Goal: Task Accomplishment & Management: Manage account settings

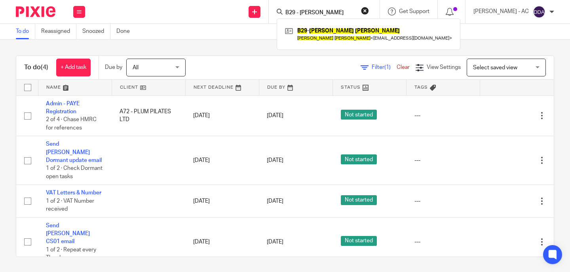
drag, startPoint x: 375, startPoint y: 10, endPoint x: 312, endPoint y: 15, distance: 62.7
click at [369, 10] on button "reset" at bounding box center [365, 11] width 8 height 8
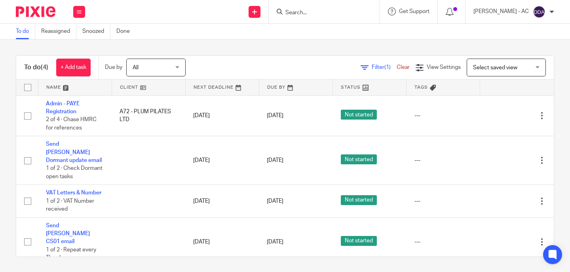
click at [311, 15] on input "Search" at bounding box center [319, 12] width 71 height 7
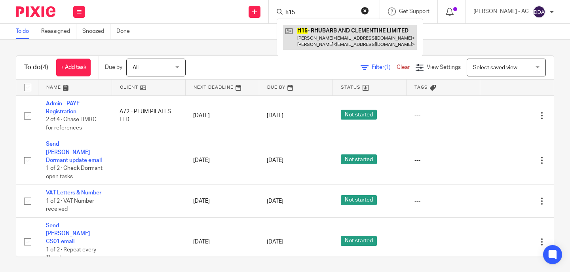
type input "h15"
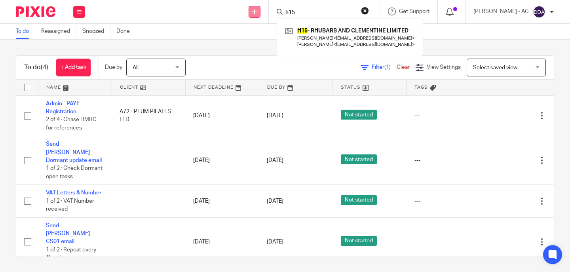
drag, startPoint x: 349, startPoint y: 11, endPoint x: 264, endPoint y: 15, distance: 85.1
click at [264, 15] on div "Send new email Create task Add client Request signature h15 H15 - RHUBARB AND C…" at bounding box center [331, 11] width 477 height 23
paste input "MATADAR WORKFORCE LIMITED"
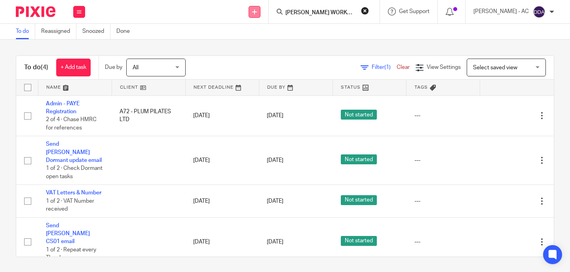
scroll to position [0, 15]
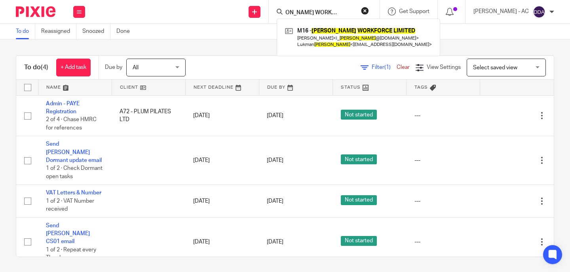
type input "MATADAR WORKFORCE LIMITED"
click at [369, 7] on button "reset" at bounding box center [365, 11] width 8 height 8
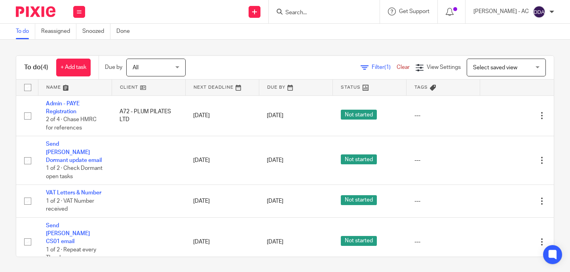
click at [331, 17] on form at bounding box center [326, 12] width 84 height 10
click at [333, 14] on input "Search" at bounding box center [319, 12] width 71 height 7
paste input "FREDA BENJAMIN-LAING"
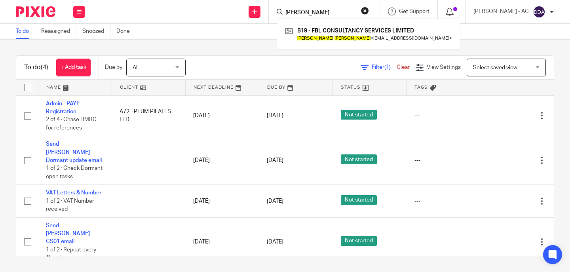
type input "FREDA BENJAMIN-LAING"
click at [369, 13] on button "reset" at bounding box center [365, 11] width 8 height 8
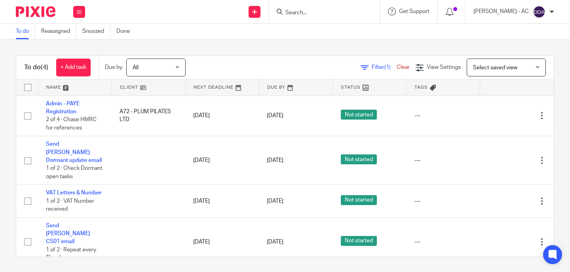
click at [345, 17] on div at bounding box center [324, 11] width 111 height 23
click at [345, 16] on input "Search" at bounding box center [319, 12] width 71 height 7
paste input "B78 - RALUCA BRAILEANU"
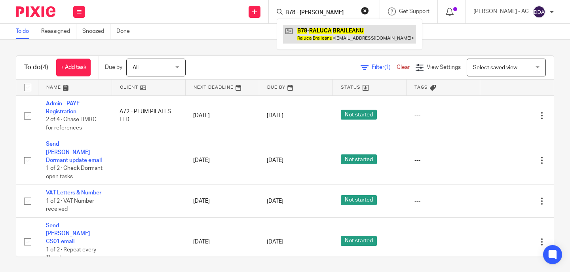
type input "B78 - RALUCA BRAILEANU"
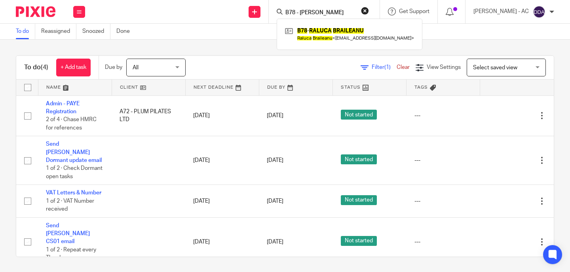
click at [369, 10] on button "reset" at bounding box center [365, 11] width 8 height 8
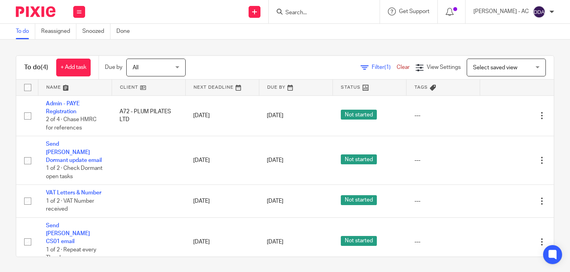
click at [324, 16] on input "Search" at bounding box center [319, 12] width 71 height 7
paste input "DANIEL HORNE"
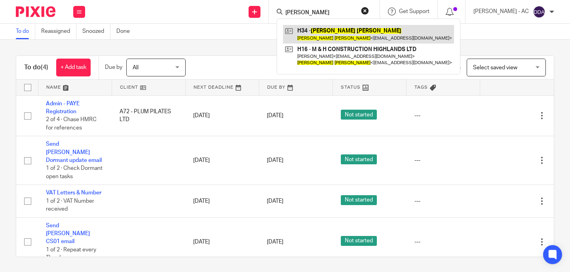
type input "DANIEL HORNE"
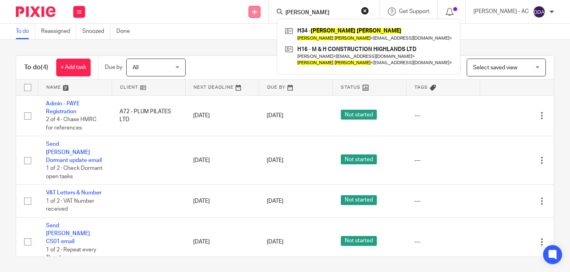
drag, startPoint x: 297, startPoint y: 15, endPoint x: 261, endPoint y: 15, distance: 36.4
click at [264, 15] on div "Send new email Create task Add client Request signature DANIEL HORNE H34 - DANI…" at bounding box center [331, 11] width 477 height 23
paste input "P54 - KAI PETERS"
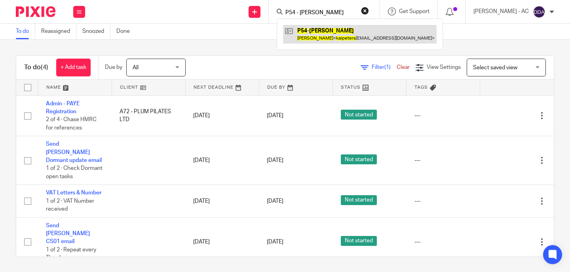
type input "P54 - KAI PETERS"
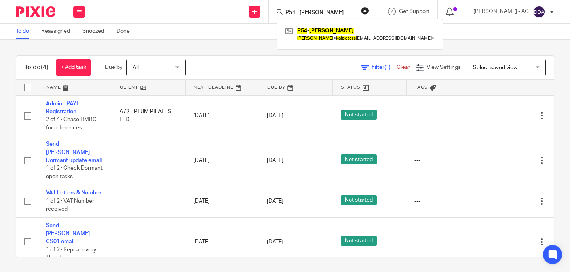
drag, startPoint x: 373, startPoint y: 11, endPoint x: 360, endPoint y: 11, distance: 13.1
click at [369, 11] on button "reset" at bounding box center [365, 11] width 8 height 8
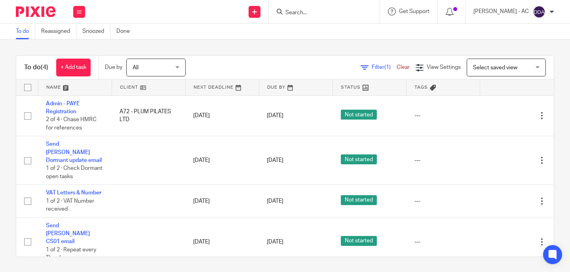
click at [354, 11] on input "Search" at bounding box center [319, 12] width 71 height 7
paste input "ANTONY MCCULLOCH"
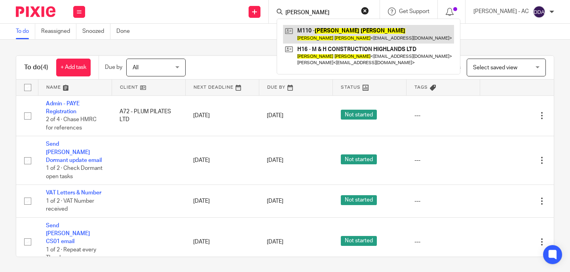
type input "ANTONY MCCULLOCH"
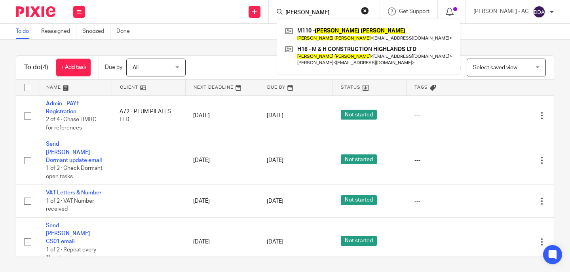
drag, startPoint x: 374, startPoint y: 12, endPoint x: 339, endPoint y: 12, distance: 34.8
click at [369, 12] on button "reset" at bounding box center [365, 11] width 8 height 8
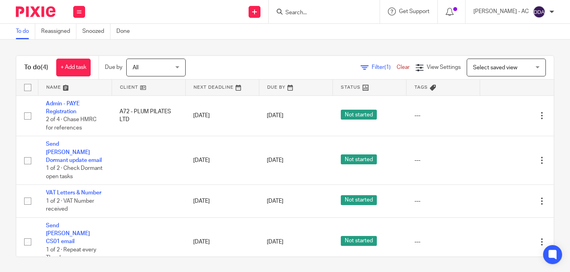
click at [339, 12] on input "Search" at bounding box center [319, 12] width 71 height 7
paste input "B19 - FBL CONSULTANCY SERVICES LIMITED"
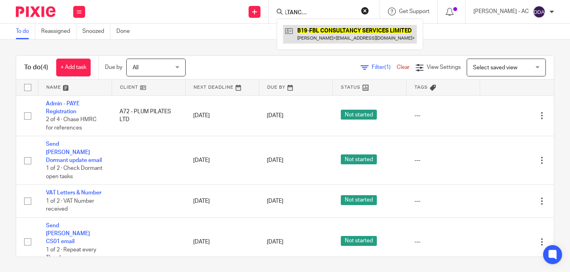
type input "B19 - FBL CONSULTANCY SERVICES LIMITED"
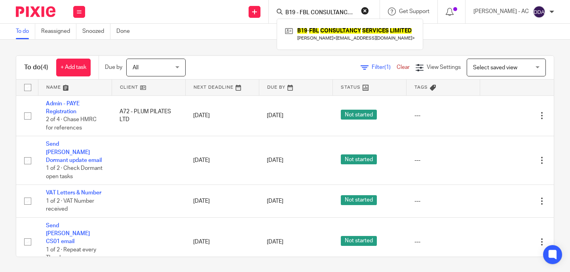
click at [369, 9] on button "reset" at bounding box center [365, 11] width 8 height 8
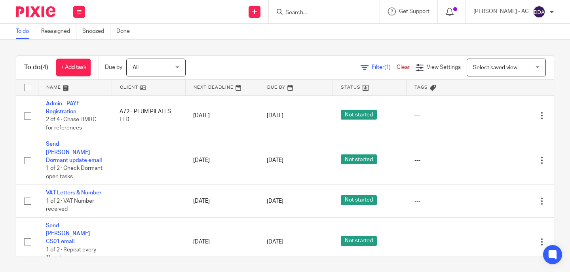
click at [332, 10] on input "Search" at bounding box center [319, 12] width 71 height 7
paste input "M16 - MATADAR WORKFORCE LIMITED"
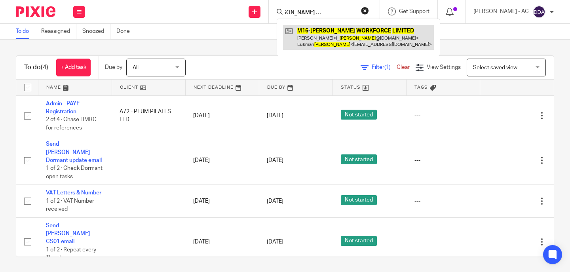
type input "M16 - MATADAR WORKFORCE LIMITED"
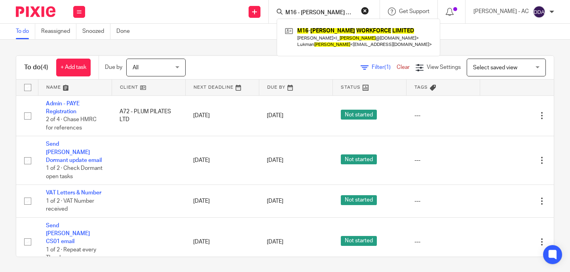
click at [369, 9] on button "reset" at bounding box center [365, 11] width 8 height 8
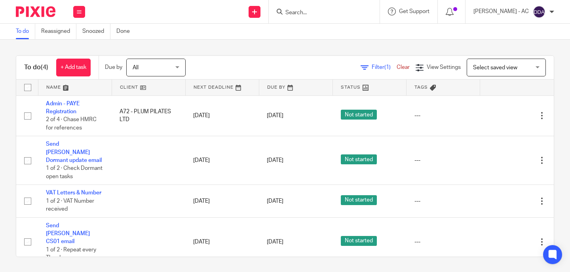
click at [342, 13] on input "Search" at bounding box center [319, 12] width 71 height 7
paste input "M & H CONSTRUCTION HIGHLANDS LTD"
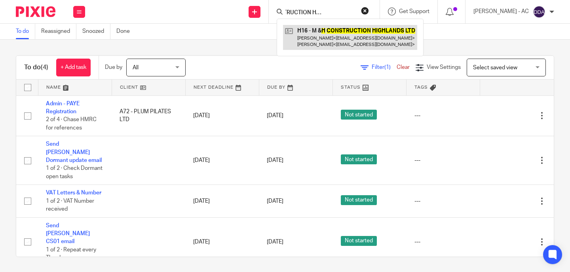
type input "M & H CONSTRUCTION HIGHLANDS LTD"
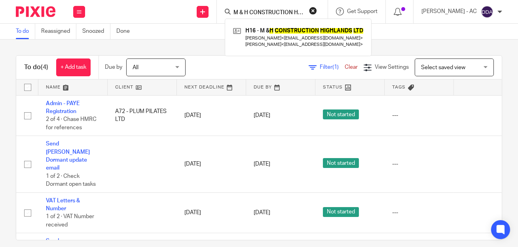
drag, startPoint x: 320, startPoint y: 11, endPoint x: 286, endPoint y: 10, distance: 34.8
click at [317, 11] on button "reset" at bounding box center [313, 11] width 8 height 8
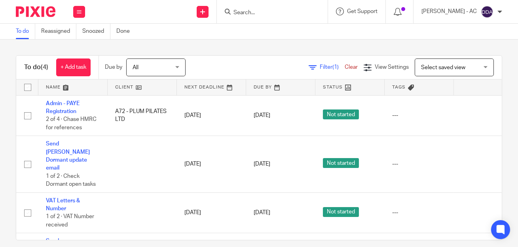
click at [281, 9] on input "Search" at bounding box center [268, 12] width 71 height 7
paste input "KPSOLES LTD"
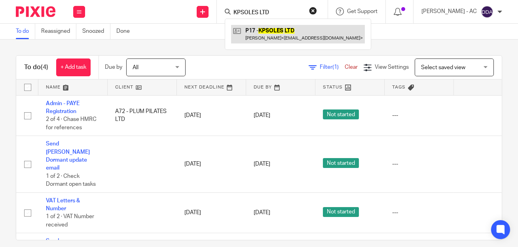
type input "KPSOLES LTD"
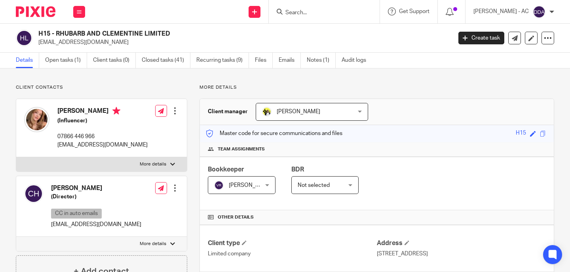
drag, startPoint x: 57, startPoint y: 31, endPoint x: 172, endPoint y: 30, distance: 114.7
click at [172, 30] on h2 "H15 - RHUBARB AND CLEMENTINE LIMITED" at bounding box center [201, 34] width 326 height 8
copy h2 "RHUBARB AND CLEMENTINE LIMITED"
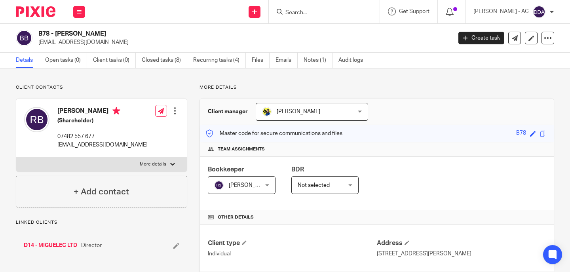
click at [172, 241] on li "D14 - MIGUELEC LTD Director" at bounding box center [101, 245] width 155 height 8
click at [176, 244] on icon at bounding box center [176, 245] width 6 height 6
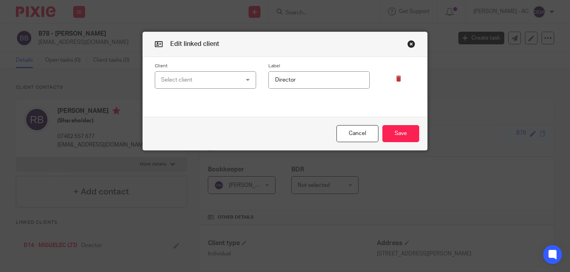
click at [396, 80] on icon at bounding box center [399, 79] width 6 height 6
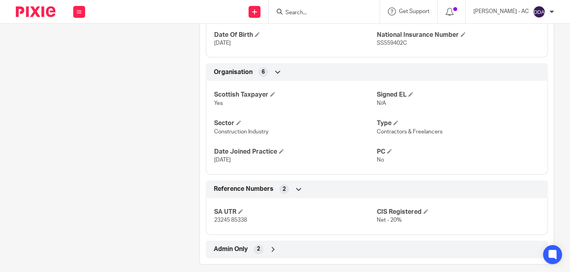
scroll to position [413, 0]
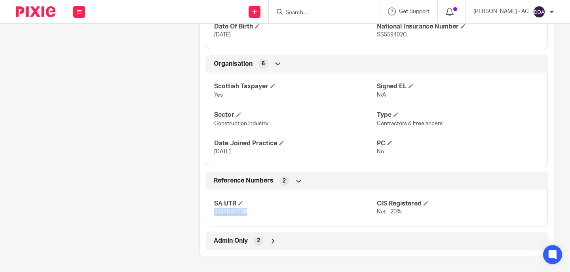
drag, startPoint x: 257, startPoint y: 221, endPoint x: 203, endPoint y: 215, distance: 54.9
click at [203, 215] on div "Reference Numbers 2 SA UTR 23245 85338 CIS Registered Net - 20%" at bounding box center [377, 199] width 354 height 54
copy span "23245 85338"
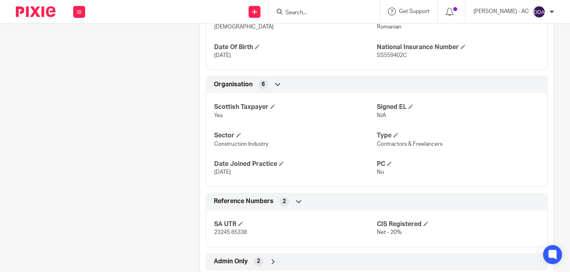
scroll to position [373, 0]
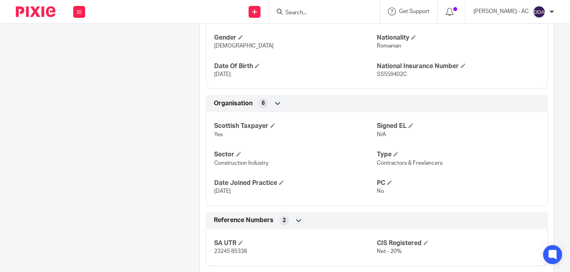
click at [106, 134] on div "Client contacts Raluca Braileanu (Shareholder) 07482 557 677 raluamor21@gmail.c…" at bounding box center [96, 3] width 184 height 584
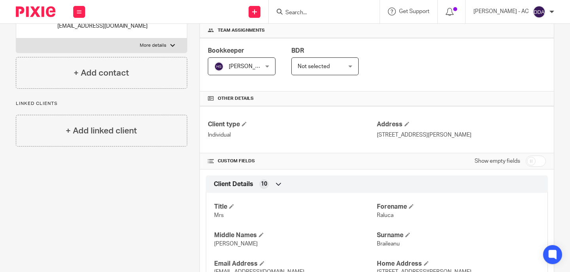
scroll to position [0, 0]
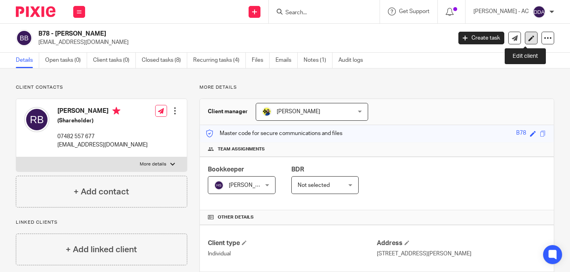
click at [526, 44] on link at bounding box center [530, 38] width 13 height 13
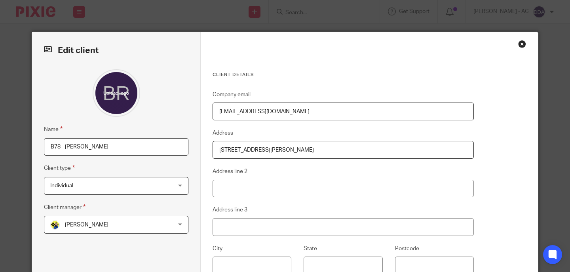
click at [83, 147] on input "B78 - [PERSON_NAME]" at bounding box center [116, 147] width 144 height 18
click at [136, 148] on input "RALUCA BRAILEANU -" at bounding box center [116, 147] width 144 height 18
paste input "CLOSURE"
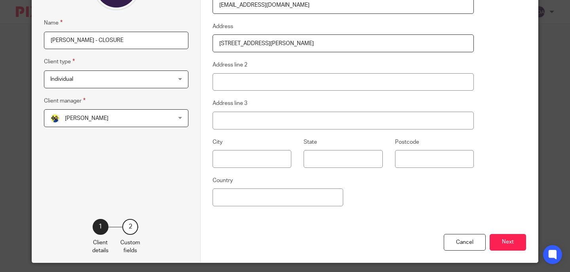
scroll to position [129, 0]
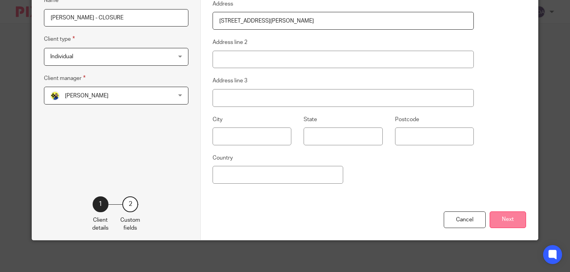
type input "[PERSON_NAME] - CLOSURE"
click at [501, 218] on button "Next" at bounding box center [507, 219] width 36 height 17
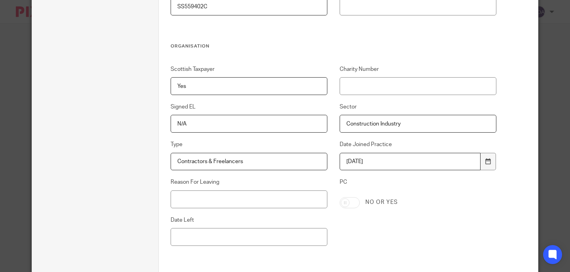
scroll to position [406, 0]
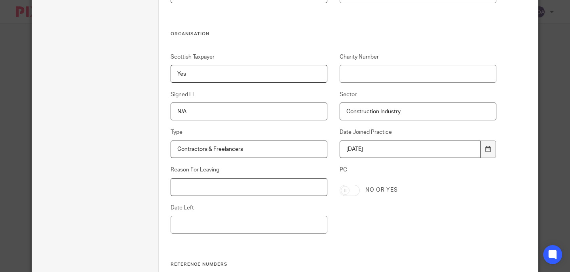
click at [195, 190] on input "Reason For Leaving" at bounding box center [248, 187] width 157 height 18
paste input "CEASED TRADE"
type input "CEASED TRADE"
click at [170, 225] on input "Date Left" at bounding box center [248, 225] width 157 height 18
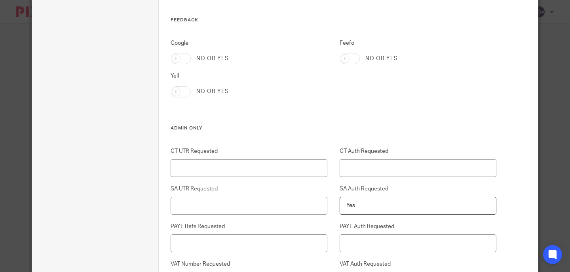
scroll to position [2005, 0]
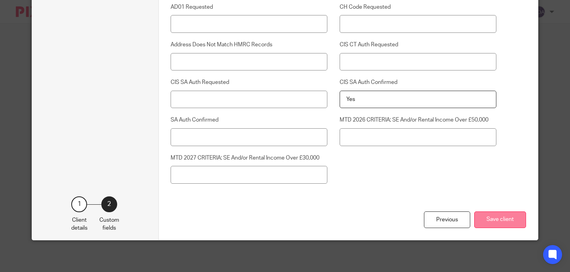
type input "[DATE]"
click at [498, 218] on button "Save client" at bounding box center [500, 219] width 52 height 17
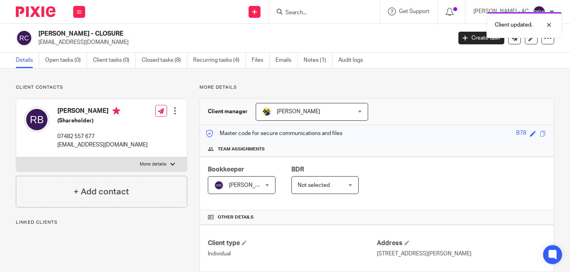
click at [548, 40] on div "[PERSON_NAME] - CLOSURE [EMAIL_ADDRESS][DOMAIN_NAME] Create task Update from Co…" at bounding box center [285, 38] width 570 height 29
click at [542, 42] on div at bounding box center [547, 38] width 13 height 13
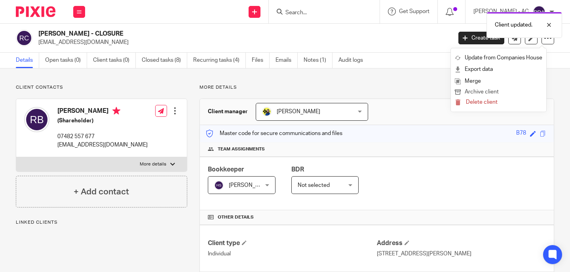
click at [505, 93] on button "Archive client" at bounding box center [497, 92] width 87 height 10
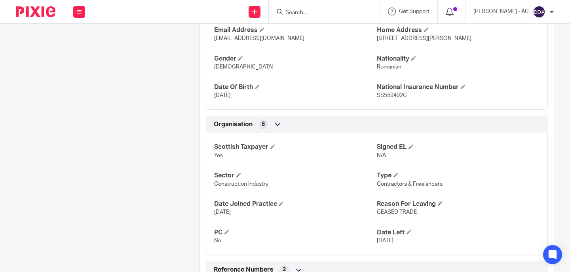
scroll to position [441, 0]
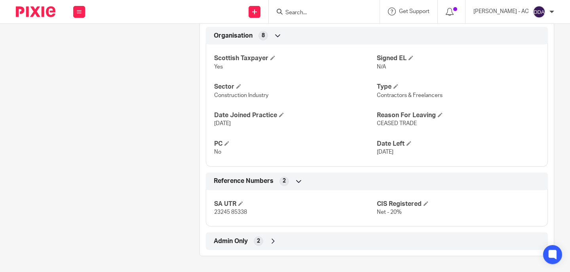
click at [259, 243] on div "2" at bounding box center [258, 240] width 9 height 9
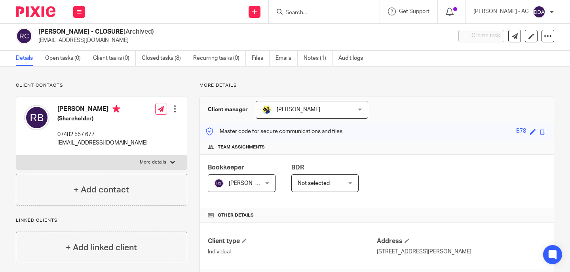
scroll to position [0, 0]
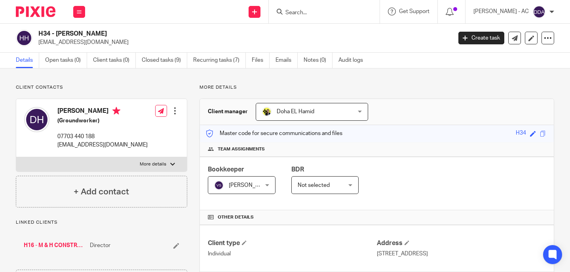
click at [173, 247] on icon at bounding box center [176, 245] width 6 height 6
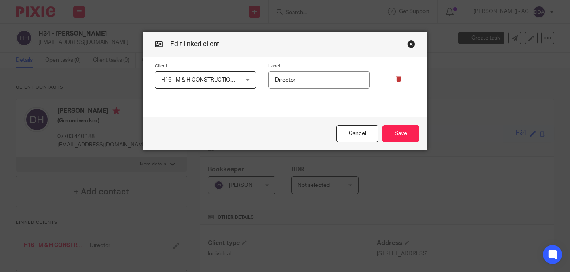
click at [396, 76] on icon at bounding box center [399, 79] width 6 height 6
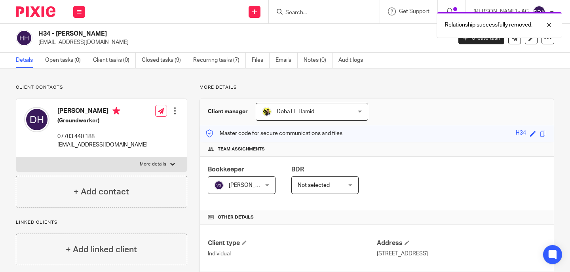
click at [263, 113] on img at bounding box center [266, 111] width 9 height 9
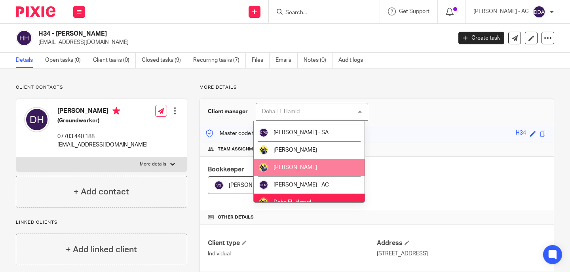
scroll to position [158, 0]
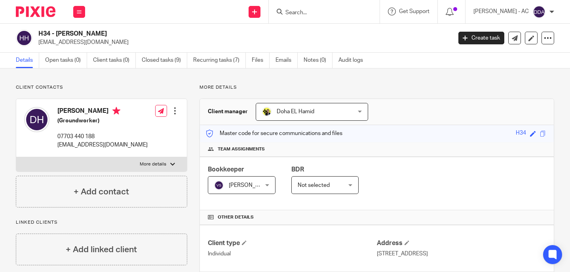
click at [398, 91] on p "More details" at bounding box center [376, 87] width 354 height 6
click at [524, 42] on link at bounding box center [530, 38] width 13 height 13
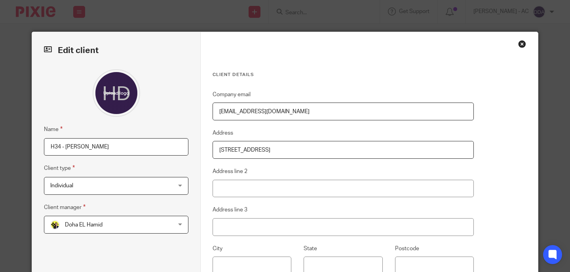
click at [97, 149] on input "H34 - DANIEL HORNE" at bounding box center [116, 147] width 144 height 18
paste input "CLOSURE"
type input "[PERSON_NAME] - CLOSURE"
click at [515, 164] on div "Client details Company email mhchighlandsltd@gmail.com Address 45 Parkfield Vie…" at bounding box center [369, 200] width 337 height 337
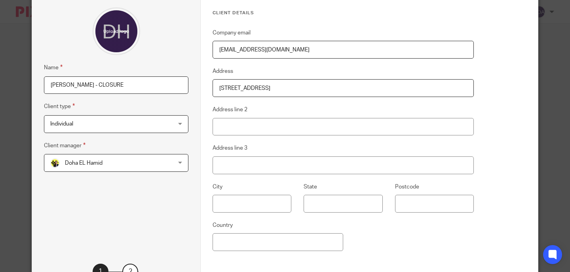
scroll to position [129, 0]
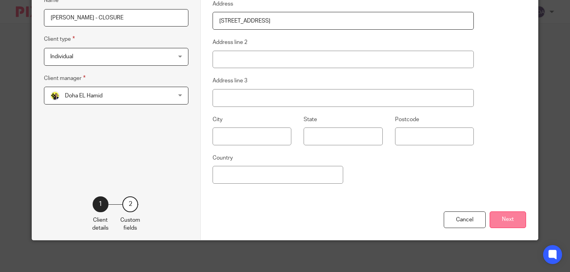
click at [508, 220] on button "Next" at bounding box center [507, 219] width 36 height 17
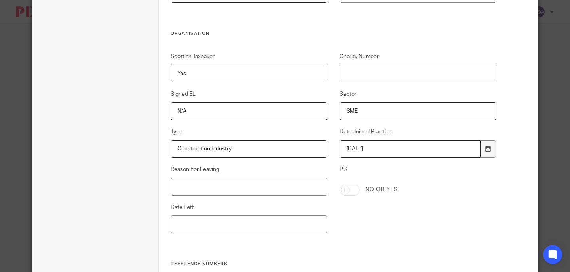
scroll to position [445, 0]
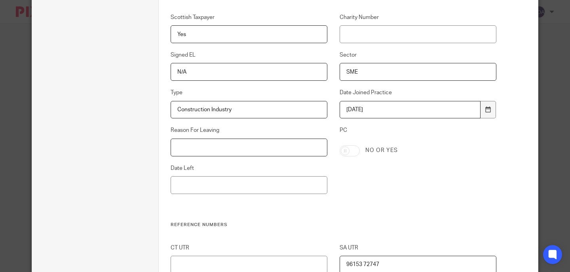
click at [268, 146] on input "Reason For Leaving" at bounding box center [248, 147] width 157 height 18
paste input "MOVED TO ANOTHER ACCOUNTANT"
type input "MOVED TO ANOTHER ACCOUNTANT"
click at [239, 186] on input "Date Left" at bounding box center [248, 185] width 157 height 18
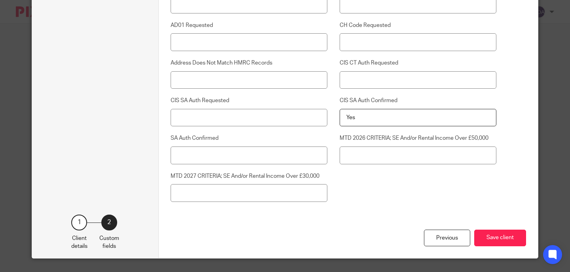
scroll to position [2005, 0]
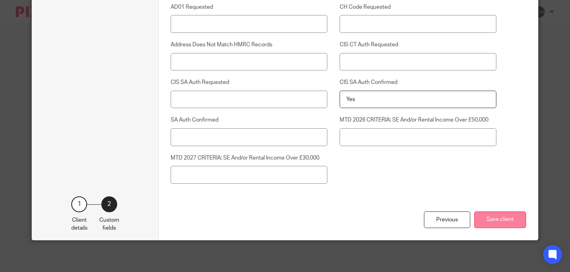
type input "[DATE]"
click at [487, 221] on button "Save client" at bounding box center [500, 219] width 52 height 17
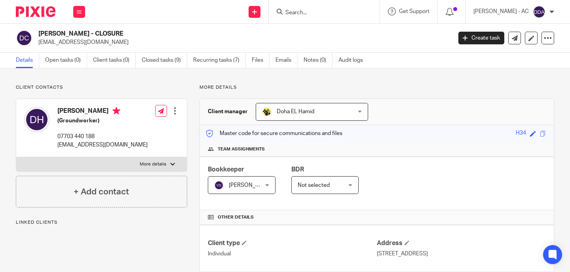
click at [173, 111] on div at bounding box center [175, 111] width 8 height 8
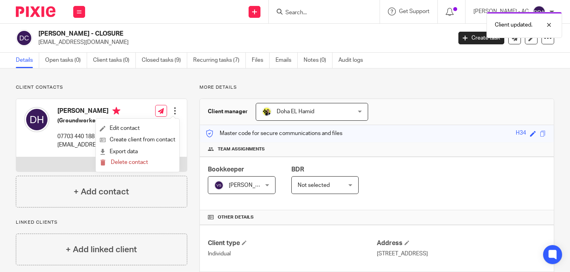
click at [100, 85] on p "Client contacts" at bounding box center [101, 87] width 171 height 6
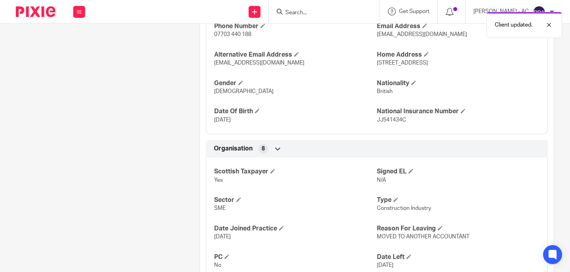
scroll to position [469, 0]
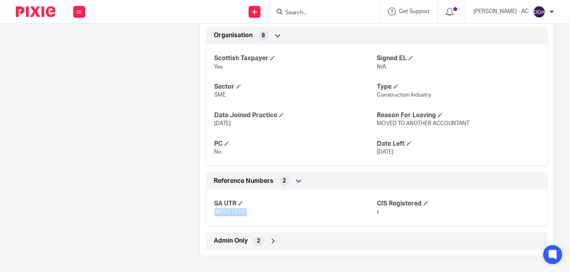
drag, startPoint x: 246, startPoint y: 213, endPoint x: 205, endPoint y: 218, distance: 41.5
click at [206, 218] on div "SA UTR 96153 72747 CIS Registered t" at bounding box center [377, 205] width 342 height 43
copy span "96153 72747"
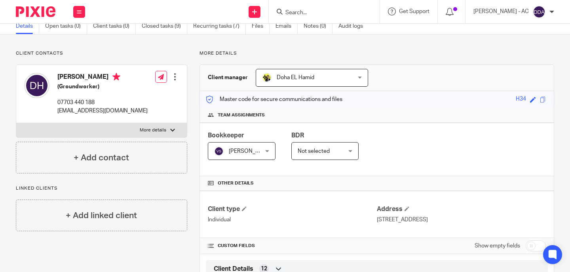
scroll to position [0, 0]
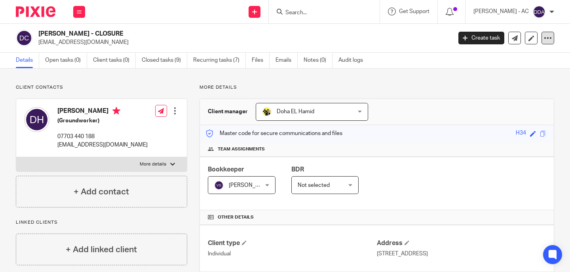
click at [543, 38] on icon at bounding box center [547, 38] width 8 height 8
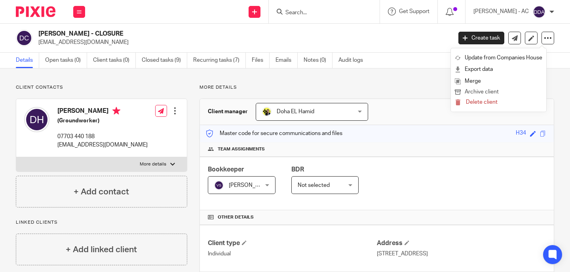
click at [484, 92] on button "Archive client" at bounding box center [497, 92] width 87 height 10
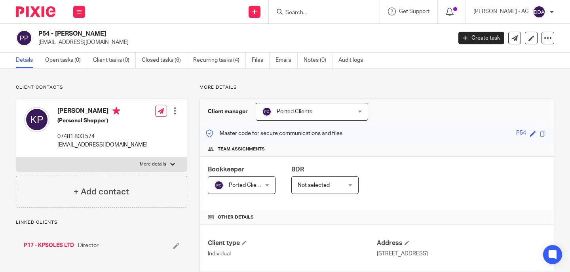
click at [174, 247] on icon at bounding box center [176, 245] width 6 height 6
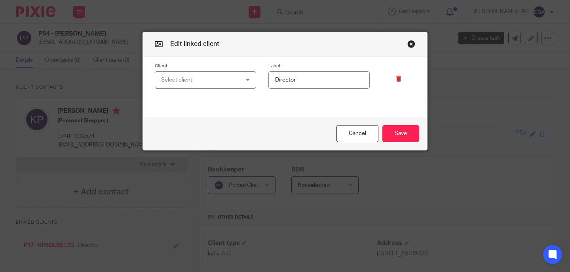
click at [396, 79] on icon at bounding box center [399, 79] width 6 height 6
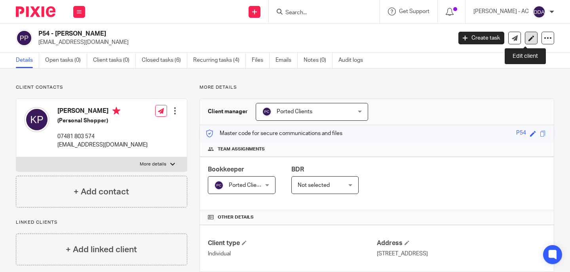
click at [528, 41] on link at bounding box center [530, 38] width 13 height 13
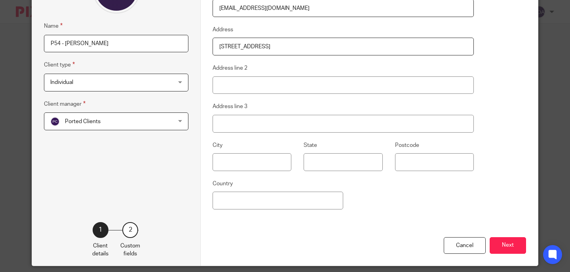
scroll to position [129, 0]
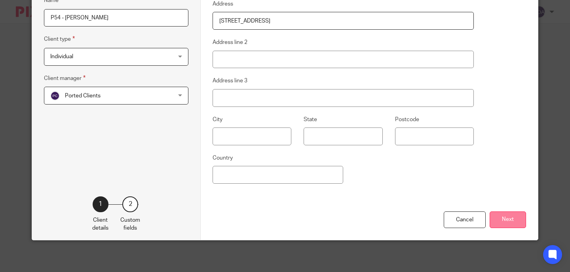
click at [499, 216] on button "Next" at bounding box center [507, 219] width 36 height 17
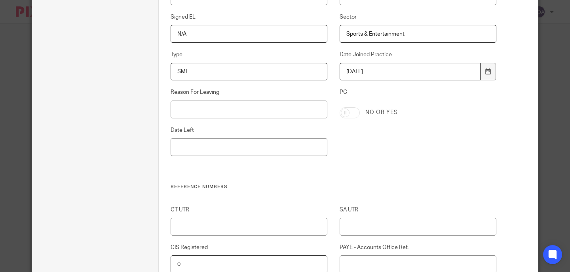
scroll to position [485, 0]
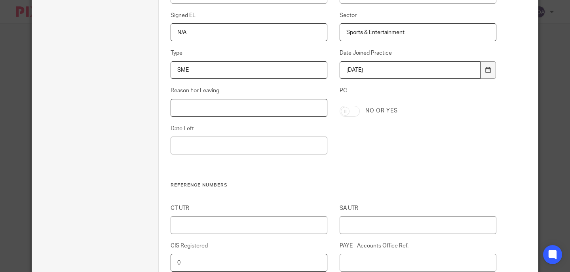
click at [221, 104] on input "Reason For Leaving" at bounding box center [248, 108] width 157 height 18
paste input "DECIDED TO DO THEIR OWN WORK"
type input "DECIDED TO DO THEIR OWN WORK"
click at [208, 147] on input "Date Left" at bounding box center [248, 145] width 157 height 18
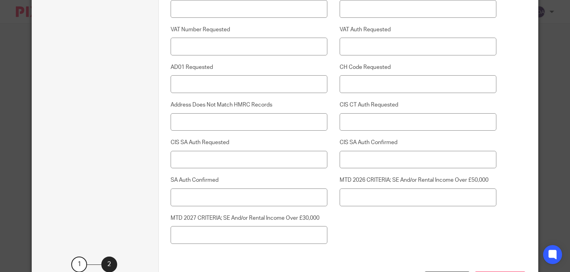
scroll to position [2005, 0]
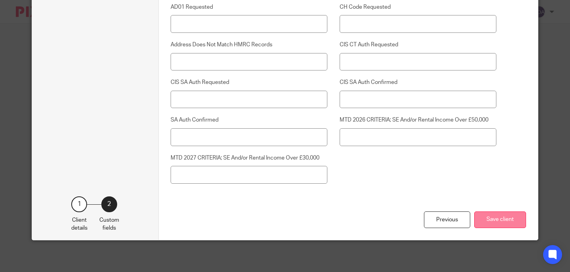
type input "[DATE]"
click at [488, 219] on button "Save client" at bounding box center [500, 219] width 52 height 17
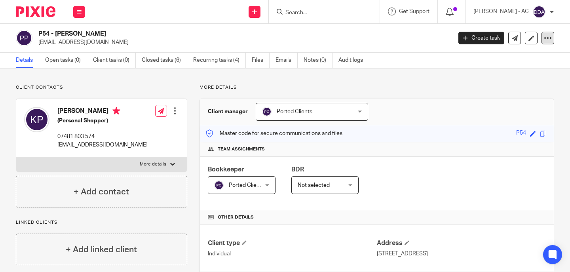
click at [541, 41] on div at bounding box center [547, 38] width 13 height 13
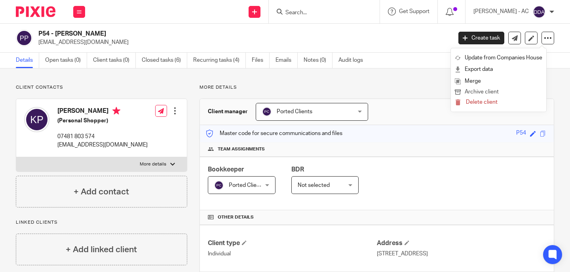
click at [494, 88] on button "Archive client" at bounding box center [497, 92] width 87 height 10
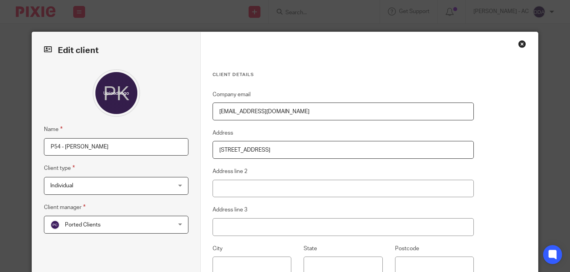
click at [62, 146] on input "P54 - [PERSON_NAME]" at bounding box center [116, 147] width 144 height 18
click at [157, 147] on input "[PERSON_NAME] -" at bounding box center [116, 147] width 144 height 18
paste input "CLOSURE"
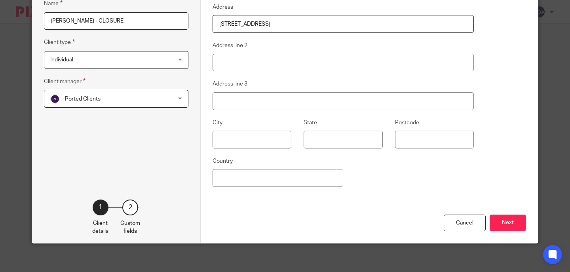
scroll to position [129, 0]
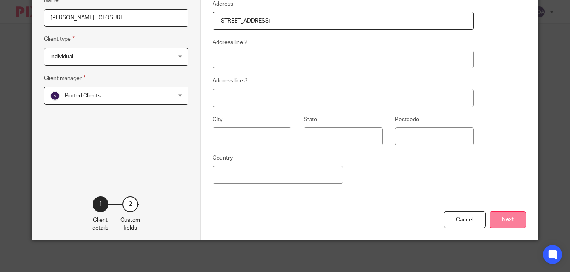
type input "[PERSON_NAME] - CLOSURE"
click at [489, 216] on button "Next" at bounding box center [507, 219] width 36 height 17
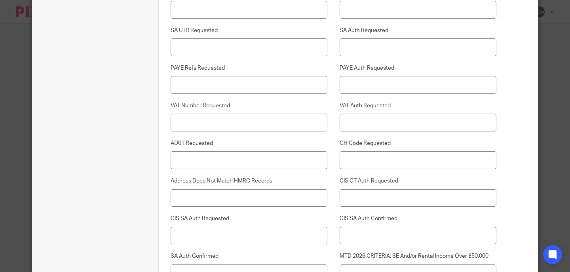
scroll to position [2005, 0]
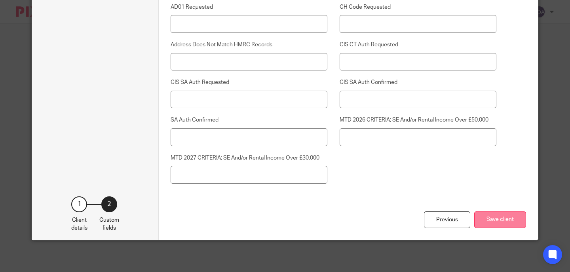
click at [491, 225] on button "Save client" at bounding box center [500, 219] width 52 height 17
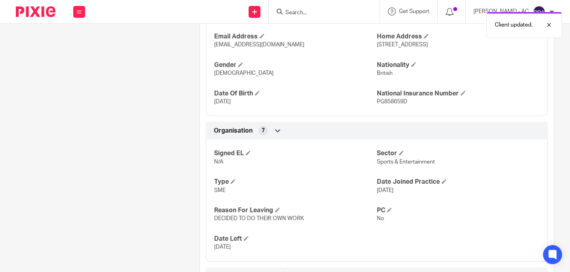
scroll to position [417, 0]
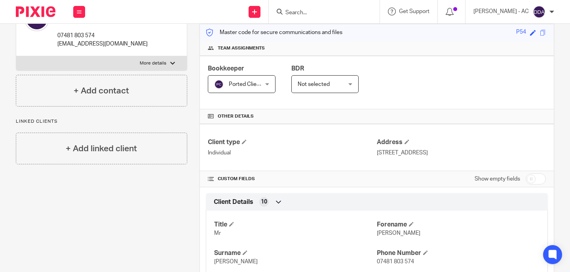
scroll to position [0, 0]
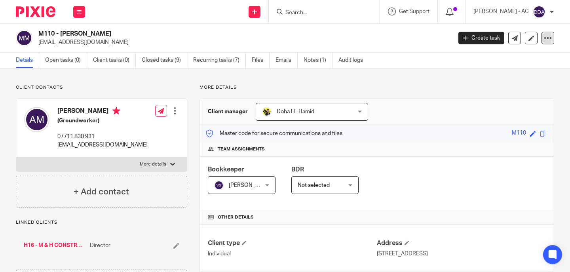
click at [543, 37] on icon at bounding box center [547, 38] width 8 height 8
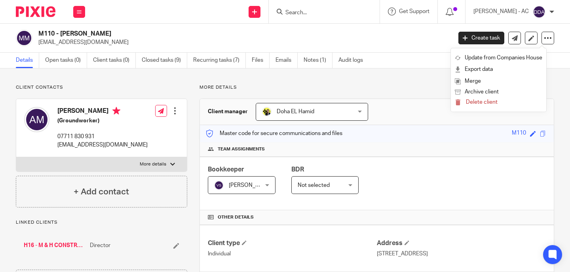
click at [552, 28] on div "M110 - [PERSON_NAME] [EMAIL_ADDRESS][DOMAIN_NAME] Create task Update from Compa…" at bounding box center [285, 38] width 570 height 29
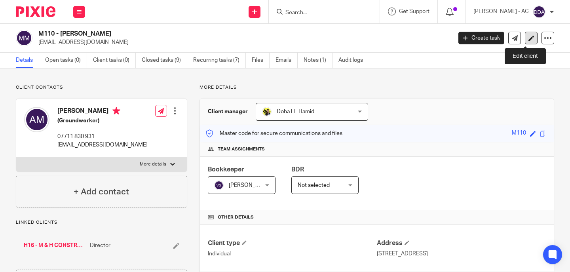
click at [526, 34] on link at bounding box center [530, 38] width 13 height 13
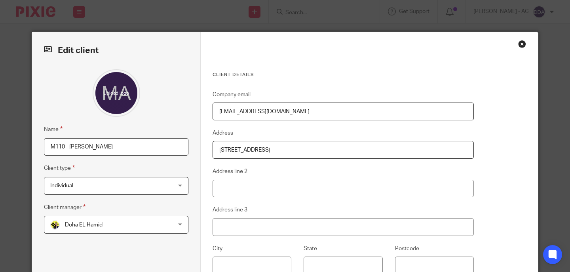
click at [66, 148] on input "M110 - [PERSON_NAME]" at bounding box center [116, 147] width 144 height 18
click at [119, 142] on input "ANTONY MCCULLOCH" at bounding box center [116, 147] width 144 height 18
click at [146, 150] on input "ANTONY MCCULLOCH -" at bounding box center [116, 147] width 144 height 18
paste input "CLOSURE"
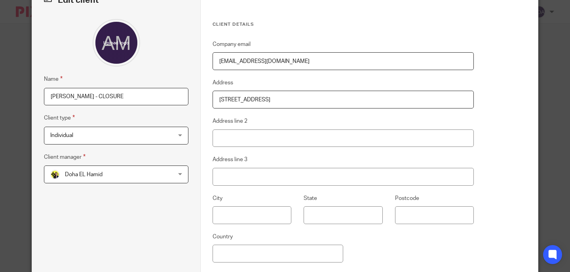
scroll to position [129, 0]
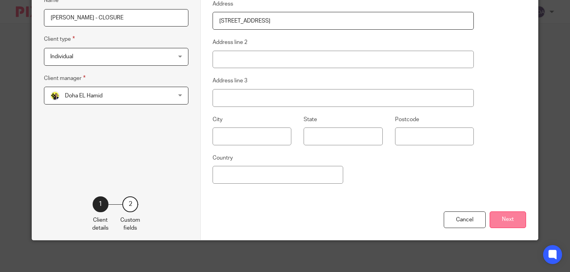
type input "ANTONY MCCULLOCH - CLOSURE"
click at [498, 218] on button "Next" at bounding box center [507, 219] width 36 height 17
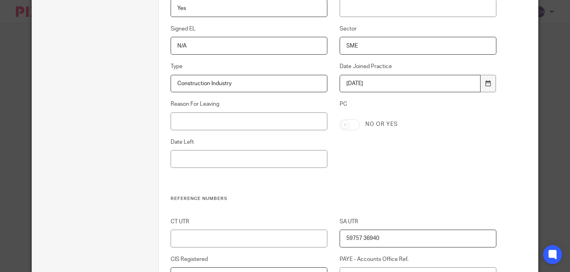
scroll to position [485, 0]
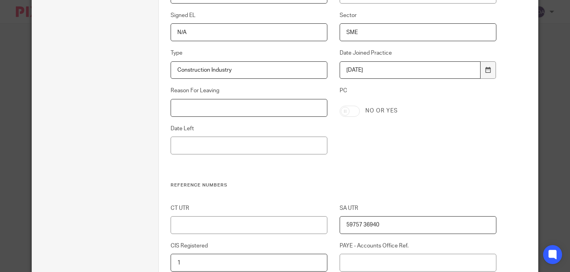
click at [195, 112] on input "Reason For Leaving" at bounding box center [248, 108] width 157 height 18
click at [179, 102] on input "Reason For Leaving" at bounding box center [248, 108] width 157 height 18
paste input "MOVED TO ANOTHER ACCOUNTANT"
type input "MOVED TO ANOTHER ACCOUNTANT"
click at [210, 150] on input "Date Left" at bounding box center [248, 145] width 157 height 18
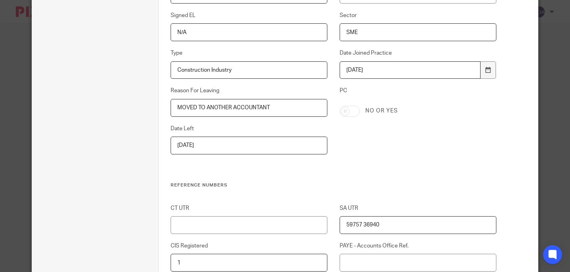
type input "[DATE]"
click at [390, 131] on div "Scottish Taxpayer Yes Charity Number Signed EL N/A Sector SME Type Construction…" at bounding box center [327, 78] width 338 height 208
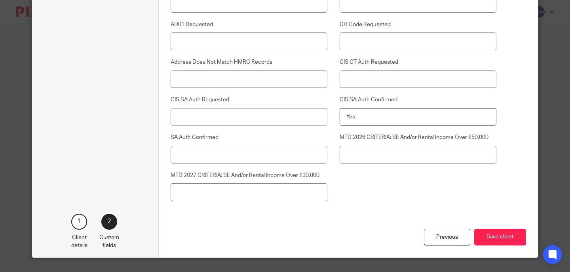
scroll to position [2005, 0]
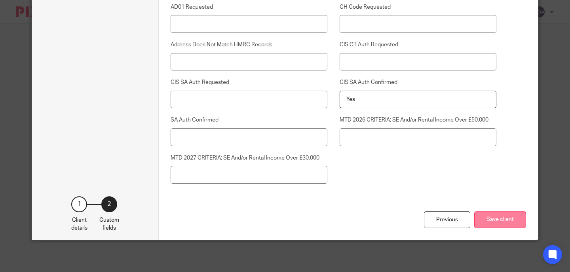
click at [484, 216] on button "Save client" at bounding box center [500, 219] width 52 height 17
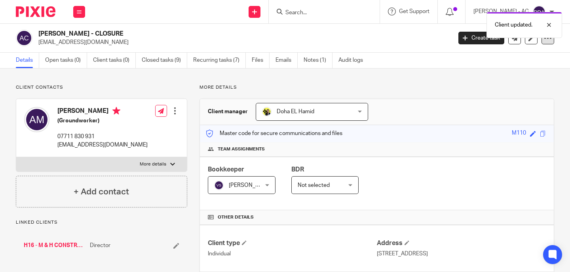
click at [543, 40] on icon at bounding box center [547, 38] width 8 height 8
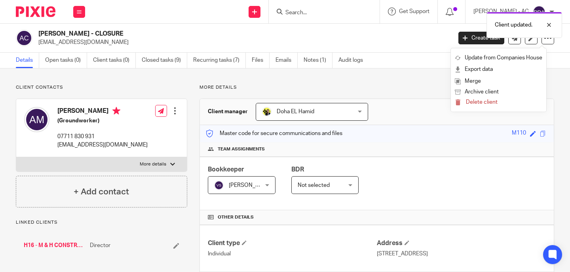
click at [434, 130] on div "Master code for secure communications and files M110 Save M110" at bounding box center [377, 133] width 354 height 17
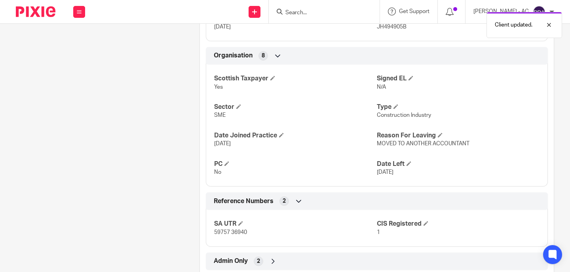
scroll to position [469, 0]
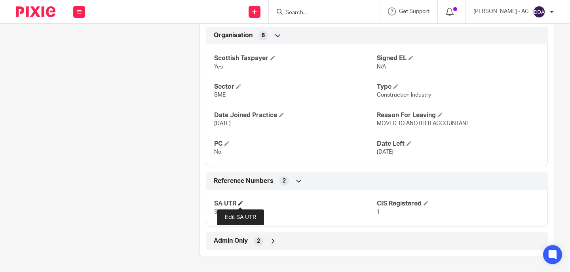
click at [240, 204] on span at bounding box center [240, 203] width 5 height 5
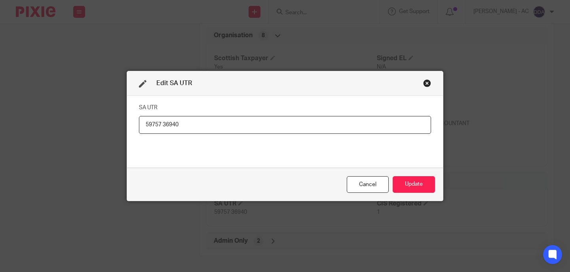
drag, startPoint x: 210, startPoint y: 119, endPoint x: 78, endPoint y: 123, distance: 132.1
click at [78, 123] on div "Edit SA UTR SA UTR 59757 36940 Cancel Update" at bounding box center [285, 136] width 570 height 272
click at [426, 81] on div "Close this dialog window" at bounding box center [427, 83] width 8 height 8
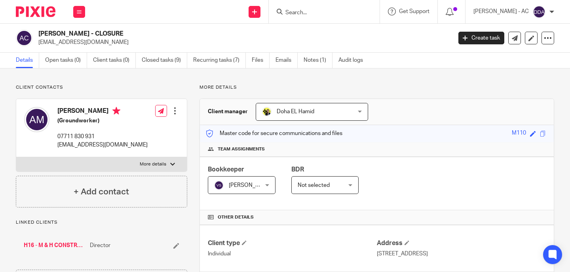
scroll to position [40, 0]
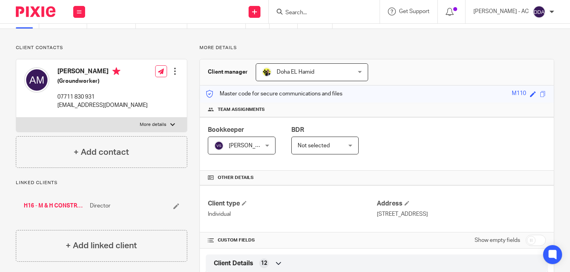
click at [174, 206] on icon at bounding box center [176, 206] width 6 height 6
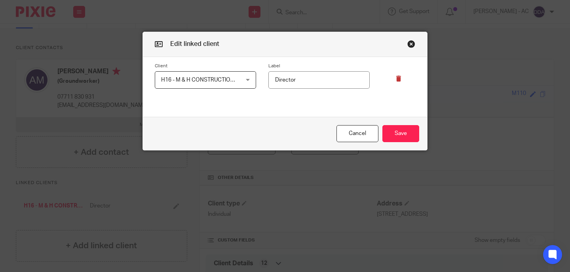
click at [396, 79] on icon at bounding box center [399, 79] width 6 height 6
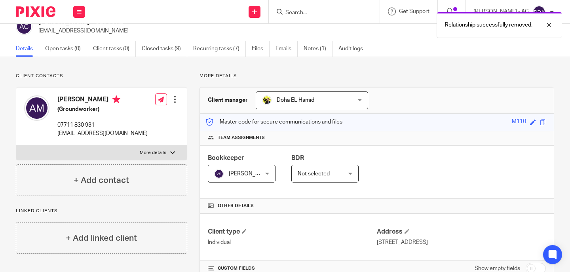
scroll to position [0, 0]
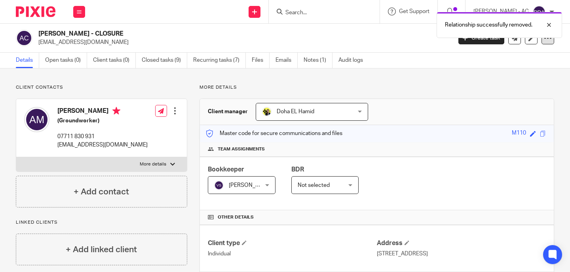
click at [543, 40] on icon at bounding box center [547, 38] width 8 height 8
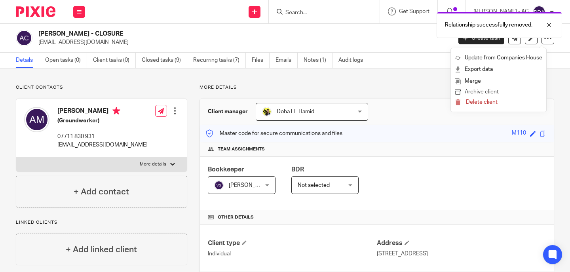
click at [479, 89] on button "Archive client" at bounding box center [497, 92] width 87 height 10
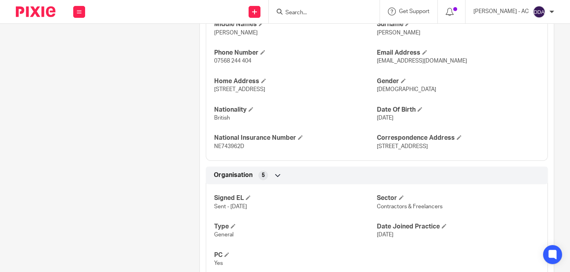
scroll to position [517, 0]
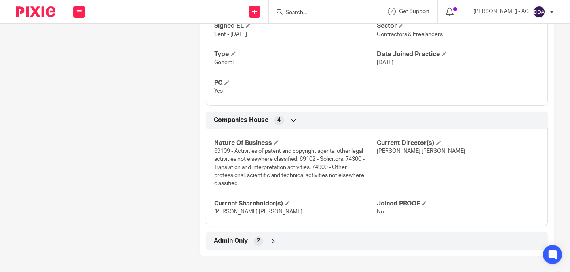
click at [269, 238] on icon at bounding box center [273, 241] width 8 height 8
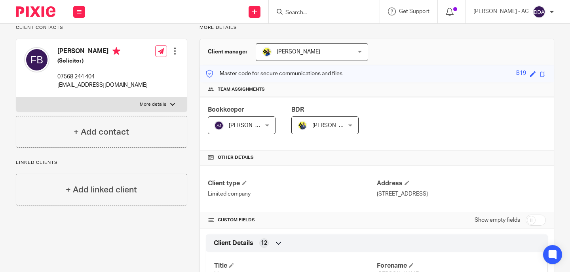
scroll to position [0, 0]
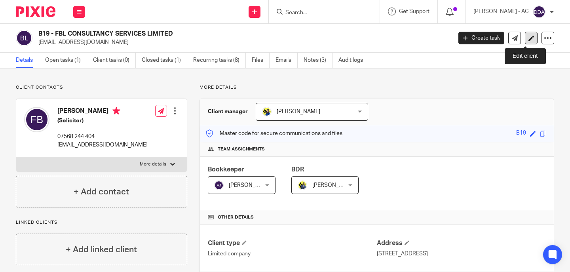
click at [528, 38] on link at bounding box center [530, 38] width 13 height 13
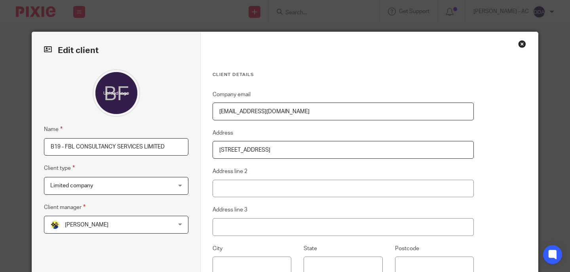
drag, startPoint x: 62, startPoint y: 146, endPoint x: 103, endPoint y: 157, distance: 41.9
click at [64, 146] on input "B19 - FBL CONSULTANCY SERVICES LIMITED" at bounding box center [116, 147] width 144 height 18
click at [156, 151] on input "FBL CONSULTANCY SERVICES LIMITED" at bounding box center [116, 147] width 144 height 18
click at [167, 146] on input "FBL CONSULTANCY SERVICES LIMITED -" at bounding box center [116, 147] width 144 height 18
paste input "DISSOLVED"
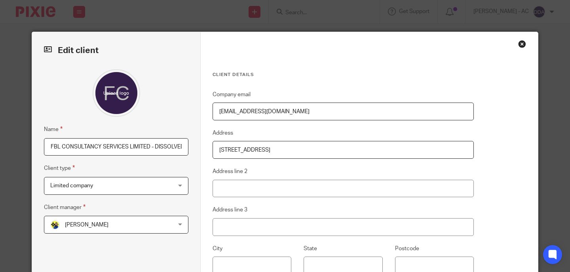
scroll to position [0, 3]
type input "FBL CONSULTANCY SERVICES LIMITED - DISSOLVED"
click at [377, 180] on input "Address line 2" at bounding box center [342, 189] width 261 height 18
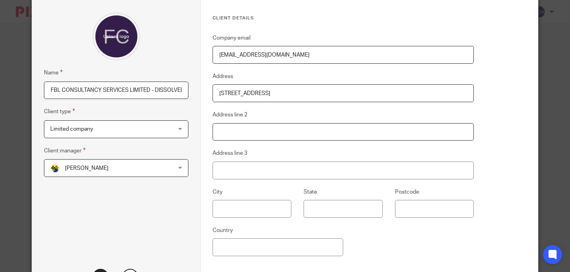
scroll to position [129, 0]
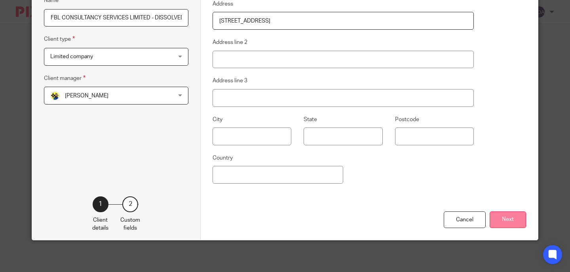
click at [491, 218] on button "Next" at bounding box center [507, 219] width 36 height 17
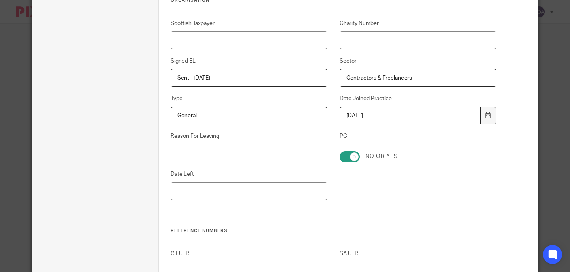
scroll to position [445, 0]
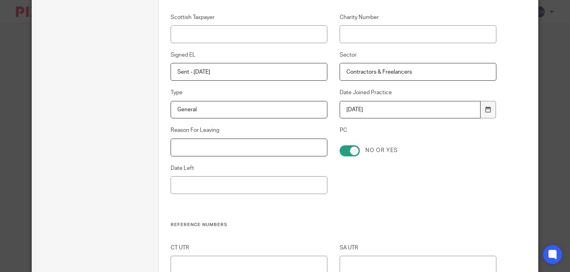
click at [190, 140] on input "Reason For Leaving" at bounding box center [248, 147] width 157 height 18
click at [244, 154] on input "Reason For Leaving" at bounding box center [248, 147] width 157 height 18
paste input "DECIDED TO DO THEIR OWN WORK"
type input "DECIDED TO DO THEIR OWN WORK"
click at [191, 181] on input "Date Left" at bounding box center [248, 185] width 157 height 18
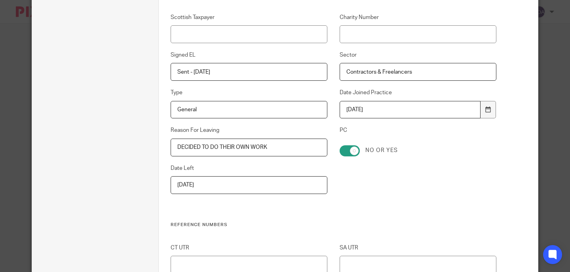
type input "[DATE]"
click at [171, 147] on input "DECIDED TO DO THEIR OWN WORK" at bounding box center [248, 147] width 157 height 18
type input "DECIDED TO DO THEIR OWN WORK"
click at [393, 195] on div "Scottish Taxpayer Charity Number Signed EL Sent - 15-08-2025 Sector Contractors…" at bounding box center [327, 117] width 338 height 208
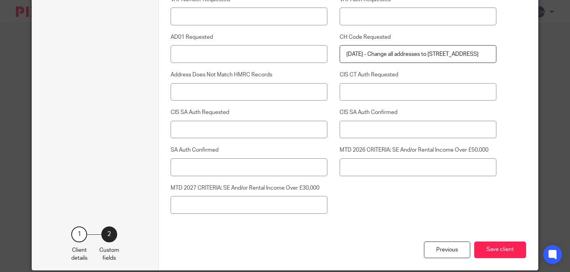
scroll to position [2005, 0]
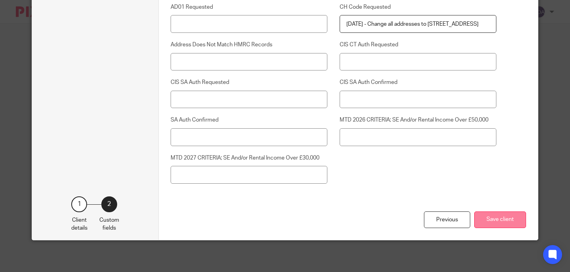
click at [491, 216] on button "Save client" at bounding box center [500, 219] width 52 height 17
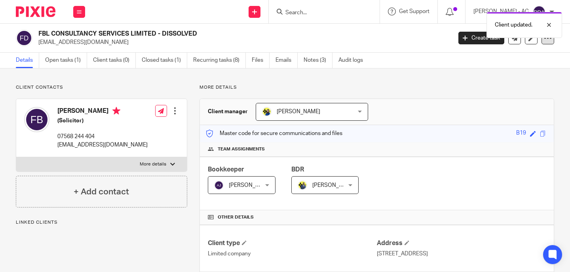
click at [545, 42] on div at bounding box center [547, 38] width 13 height 13
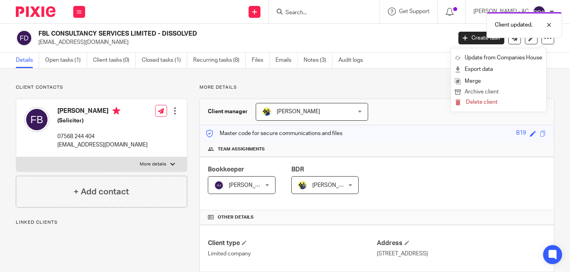
click at [489, 89] on button "Archive client" at bounding box center [497, 92] width 87 height 10
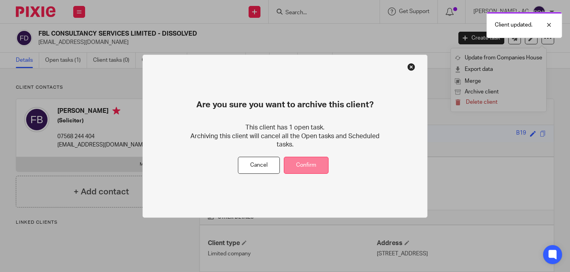
click at [303, 164] on button "Confirm" at bounding box center [306, 165] width 45 height 17
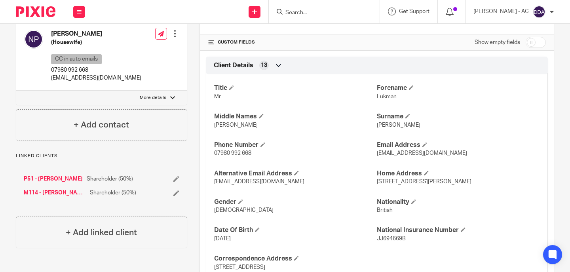
scroll to position [277, 0]
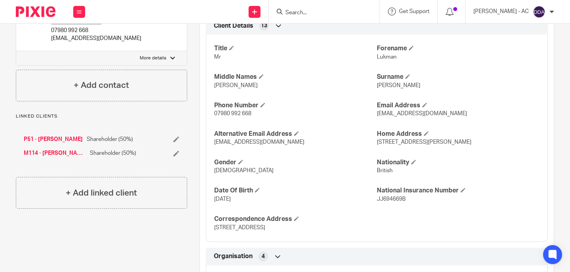
click at [173, 142] on icon at bounding box center [176, 139] width 6 height 6
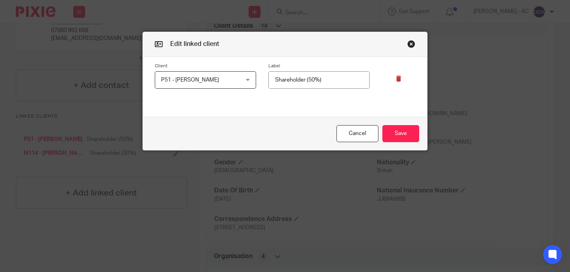
click at [396, 77] on icon at bounding box center [399, 79] width 6 height 6
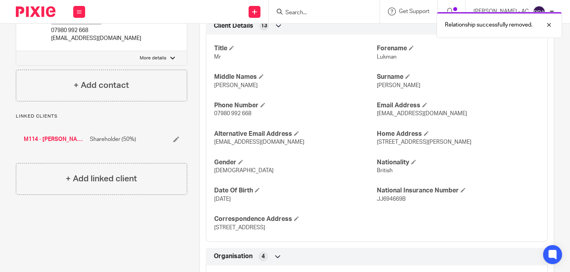
click at [170, 143] on li "M114 - LUKMAN MATADAR Shareholder (50%)" at bounding box center [101, 139] width 155 height 8
click at [173, 142] on icon at bounding box center [176, 139] width 6 height 6
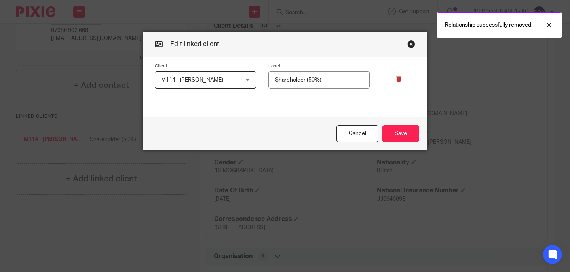
click at [396, 77] on icon at bounding box center [399, 79] width 6 height 6
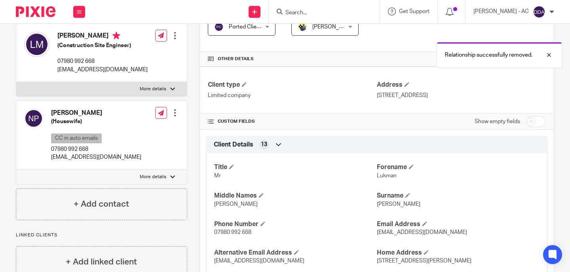
scroll to position [0, 0]
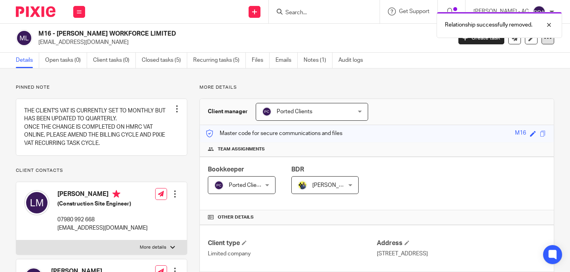
click at [543, 40] on icon at bounding box center [547, 38] width 8 height 8
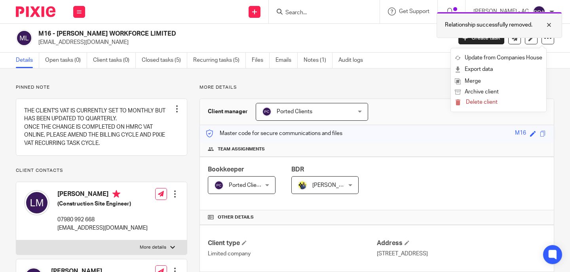
click at [524, 37] on div "Relationship successfully removed." at bounding box center [498, 25] width 125 height 26
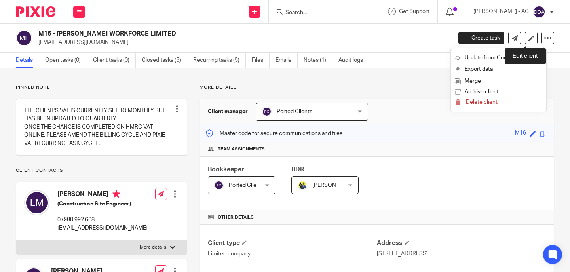
click at [528, 37] on icon at bounding box center [531, 38] width 6 height 6
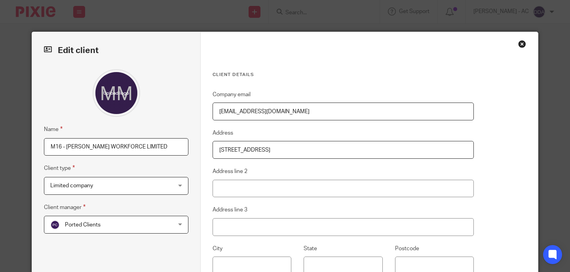
click at [64, 146] on input "M16 - MATADAR WORKFORCE LIMITED" at bounding box center [116, 147] width 144 height 18
click at [144, 149] on input "MATADAR WORKFORCE LIMITED" at bounding box center [116, 147] width 144 height 18
click at [138, 146] on input "MATADAR WORKFORCE LIMITED -" at bounding box center [116, 147] width 144 height 18
paste input "DISSOLVED"
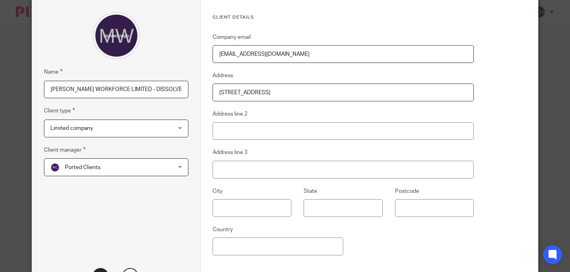
scroll to position [129, 0]
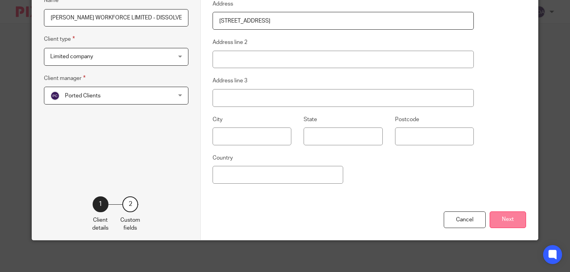
type input "MATADAR WORKFORCE LIMITED - DISSOLVED"
click at [503, 216] on button "Next" at bounding box center [507, 219] width 36 height 17
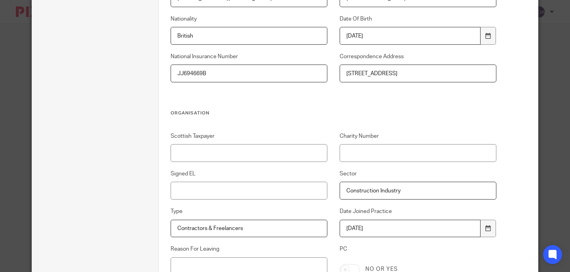
scroll to position [445, 0]
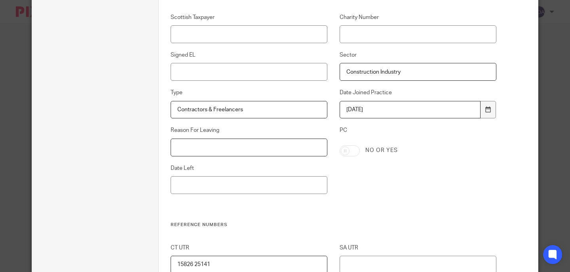
click at [202, 150] on input "Reason For Leaving" at bounding box center [248, 147] width 157 height 18
click at [200, 142] on input "Reason For Leaving" at bounding box center [248, 147] width 157 height 18
paste input "CEASED TRADE"
drag, startPoint x: 172, startPoint y: 146, endPoint x: 207, endPoint y: 151, distance: 34.8
click at [180, 147] on input "CEASED TRADE" at bounding box center [248, 147] width 157 height 18
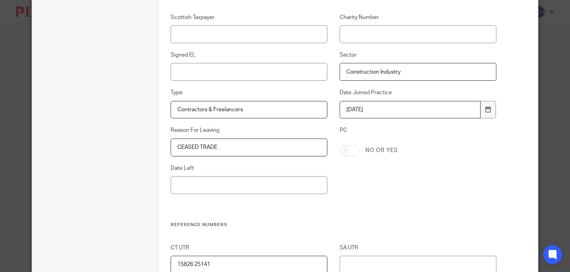
type input "CEASED TRADE"
click at [194, 182] on input "Date Left" at bounding box center [248, 185] width 157 height 18
type input "[DATE]"
click at [422, 190] on div "Scottish Taxpayer Charity Number Signed EL Sector Construction Industry Type Co…" at bounding box center [327, 117] width 338 height 208
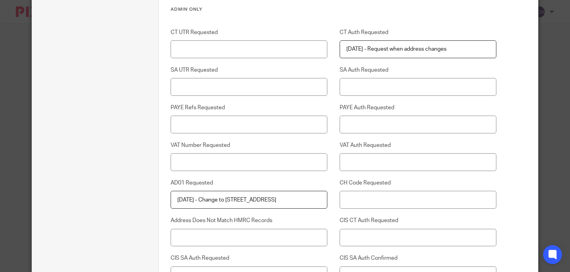
scroll to position [2005, 0]
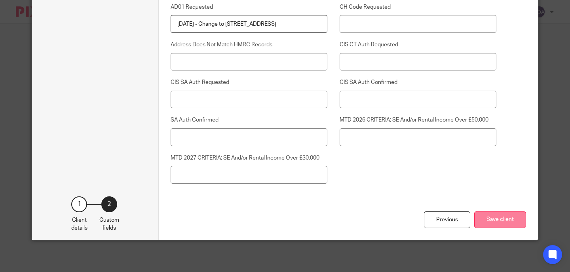
click at [478, 216] on button "Save client" at bounding box center [500, 219] width 52 height 17
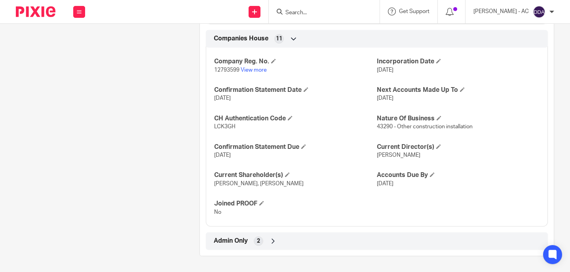
scroll to position [687, 0]
click at [263, 238] on div "Admin Only 2" at bounding box center [377, 240] width 330 height 13
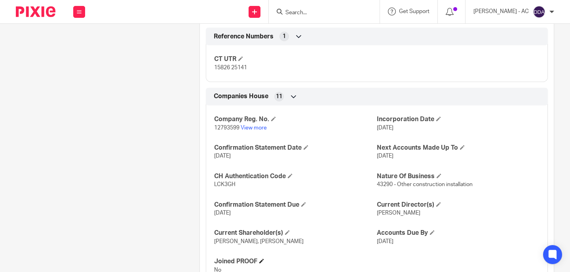
scroll to position [574, 0]
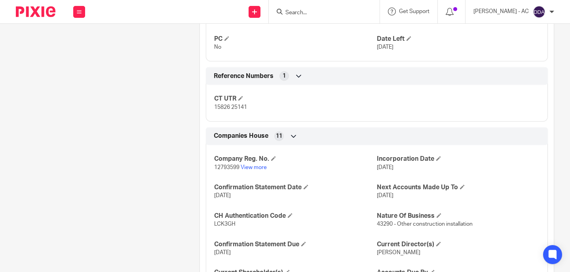
click at [227, 110] on span "15826 25141" at bounding box center [230, 107] width 33 height 6
copy p "15826 25141"
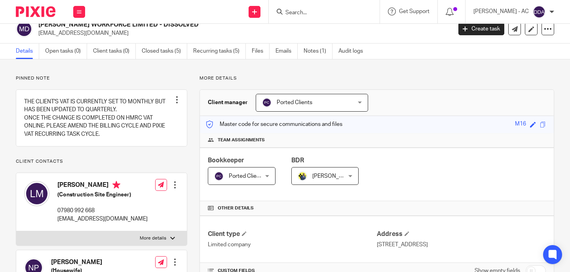
scroll to position [0, 0]
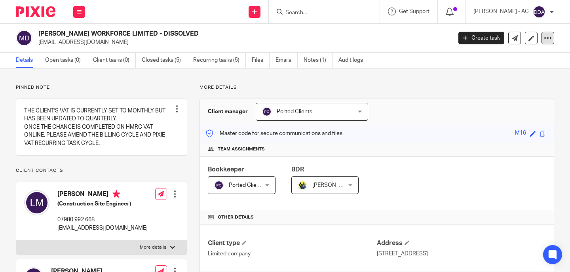
click at [541, 39] on div at bounding box center [547, 38] width 13 height 13
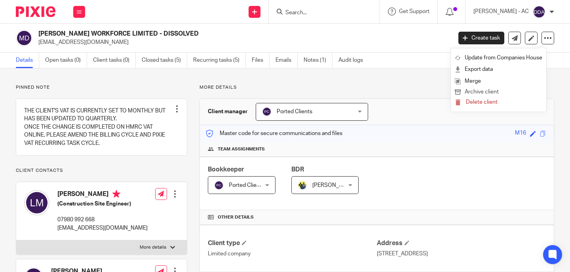
click at [492, 89] on button "Archive client" at bounding box center [497, 92] width 87 height 10
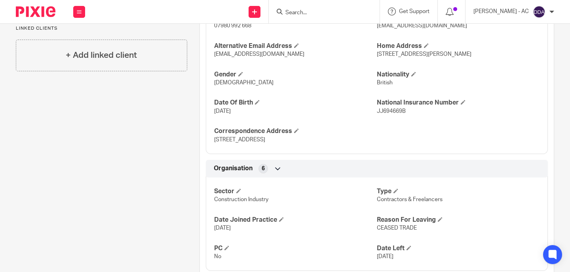
scroll to position [475, 0]
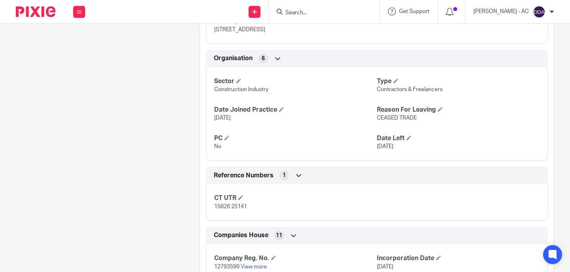
click at [227, 209] on span "15826 25141" at bounding box center [230, 207] width 33 height 6
click at [229, 209] on span "15826 25141" at bounding box center [230, 207] width 33 height 6
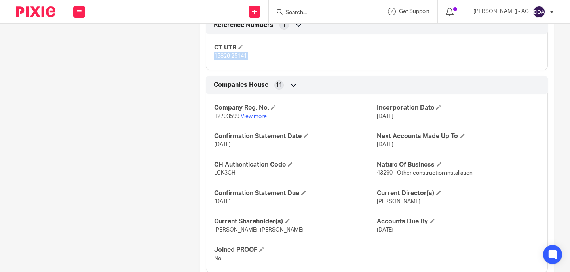
scroll to position [687, 0]
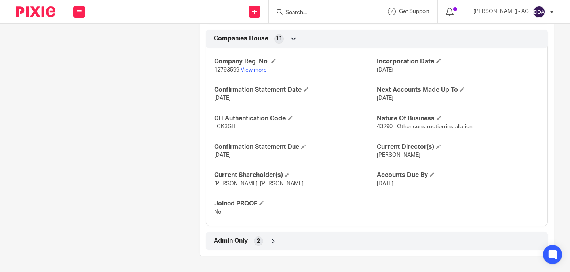
click at [220, 71] on span "12793599" at bounding box center [226, 70] width 25 height 6
copy p "12793599"
click at [253, 68] on link "View more" at bounding box center [253, 70] width 26 height 6
click at [270, 237] on icon at bounding box center [273, 241] width 8 height 8
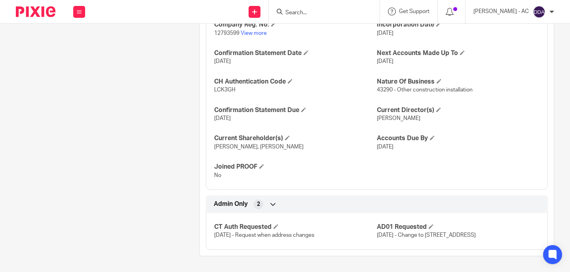
scroll to position [732, 0]
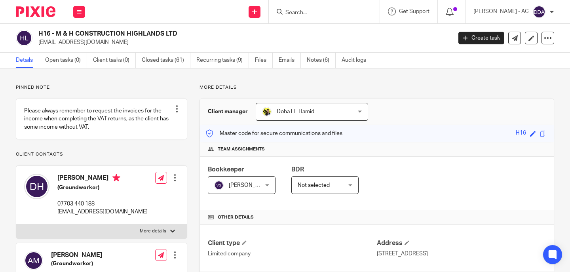
scroll to position [420, 0]
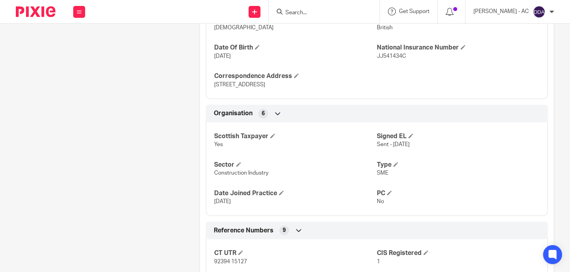
click at [56, 170] on div "Pinned note Please always remember to request the invoices for the income when …" at bounding box center [96, 170] width 184 height 1011
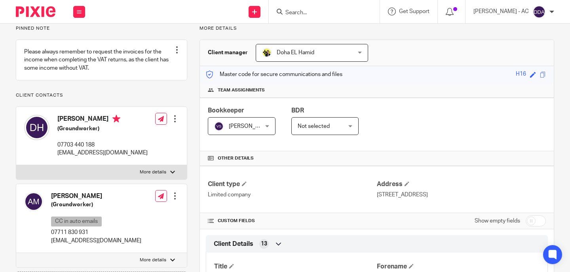
scroll to position [0, 0]
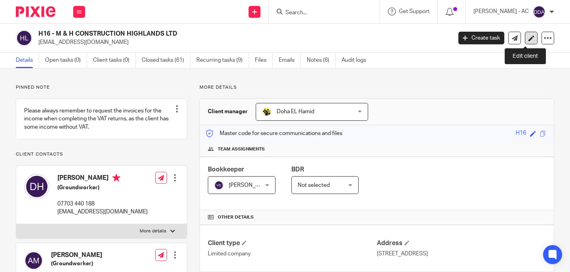
click at [528, 36] on icon at bounding box center [531, 38] width 6 height 6
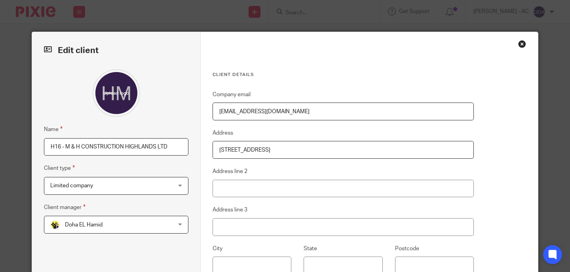
click at [63, 151] on input "H16 - M & H CONSTRUCTION HIGHLANDS LTD" at bounding box center [116, 147] width 144 height 18
click at [159, 144] on input "M & H CONSTRUCTION HIGHLANDS LTD" at bounding box center [116, 147] width 144 height 18
click at [167, 150] on input "M & H CONSTRUCTION HIGHLANDS LTD -" at bounding box center [116, 147] width 144 height 18
paste input "DISSOLVED"
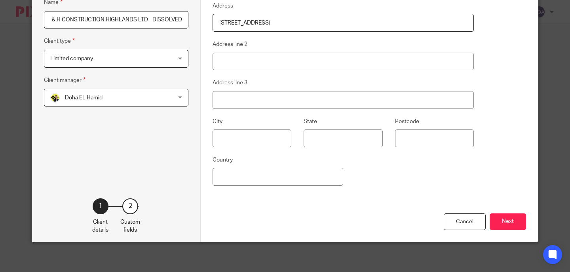
scroll to position [129, 0]
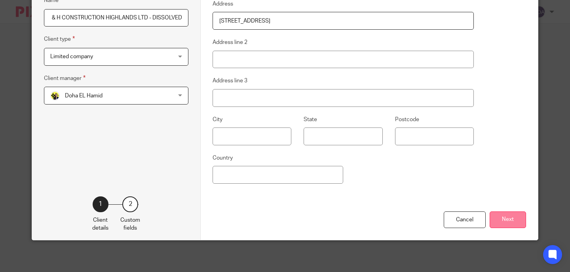
type input "M & H CONSTRUCTION HIGHLANDS LTD - DISSOLVED"
click at [500, 217] on button "Next" at bounding box center [507, 219] width 36 height 17
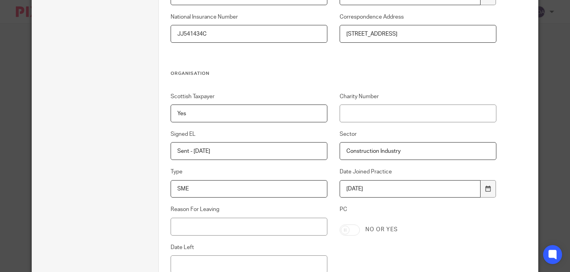
scroll to position [406, 0]
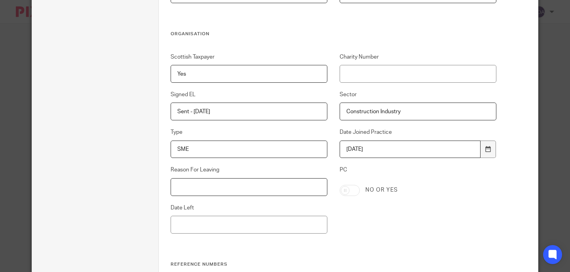
click at [225, 187] on input "Reason For Leaving" at bounding box center [248, 187] width 157 height 18
click at [222, 190] on input "Reason For Leaving" at bounding box center [248, 187] width 157 height 18
paste input "MOVED TO ANOTHER ACCOUNTANT"
click at [233, 218] on input "Date Left" at bounding box center [248, 225] width 157 height 18
click at [177, 187] on input "MOVED TO ANOTHER ACCOUNTANT" at bounding box center [248, 187] width 157 height 18
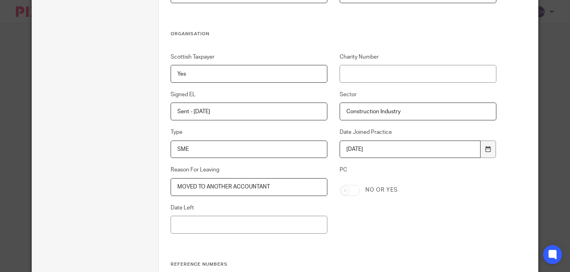
type input "MOVED TO ANOTHER ACCOUNTANT"
click at [224, 228] on input "Date Left" at bounding box center [248, 225] width 157 height 18
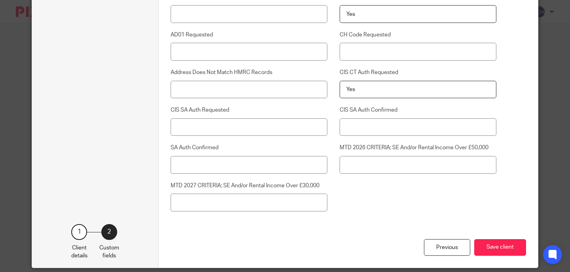
scroll to position [2005, 0]
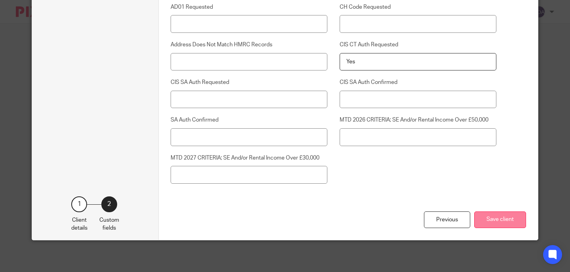
type input "[DATE]"
click at [475, 213] on button "Save client" at bounding box center [500, 219] width 52 height 17
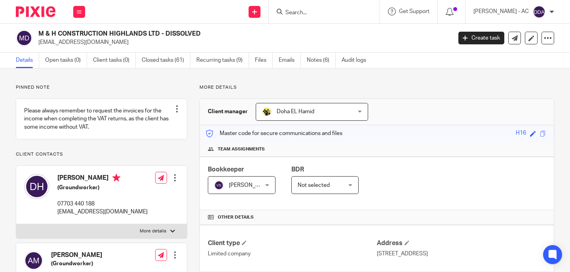
click at [393, 147] on h4 "Team assignments" at bounding box center [377, 149] width 338 height 6
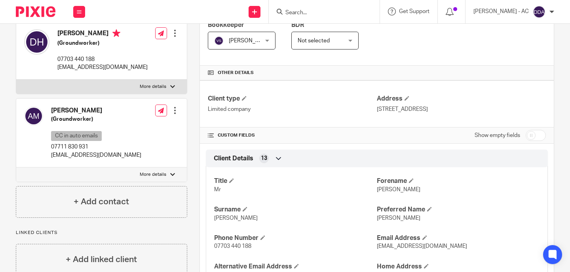
scroll to position [158, 0]
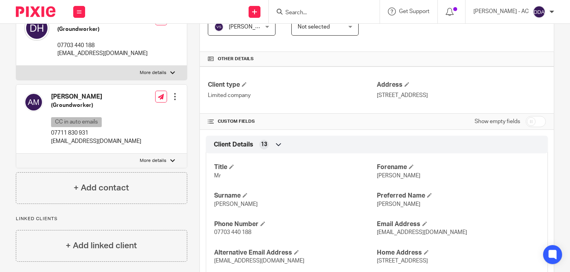
drag, startPoint x: 372, startPoint y: 95, endPoint x: 516, endPoint y: 98, distance: 143.6
click at [516, 98] on p "[STREET_ADDRESS]" at bounding box center [461, 95] width 169 height 8
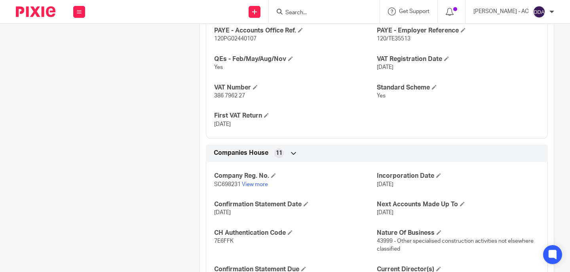
scroll to position [712, 0]
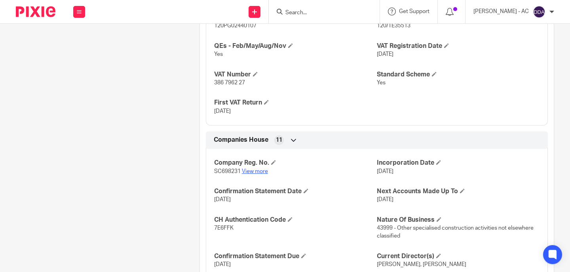
click at [244, 170] on link "View more" at bounding box center [255, 171] width 26 height 6
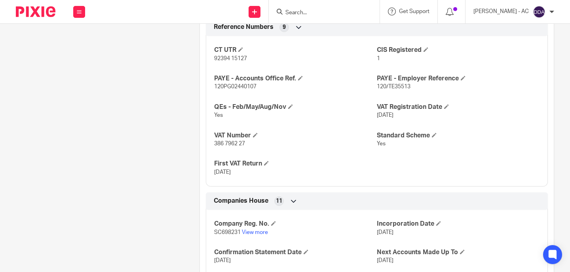
scroll to position [593, 0]
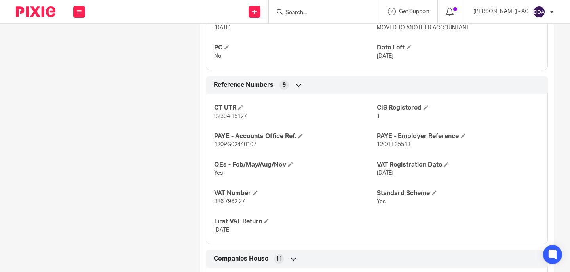
click at [232, 116] on span "92394 15127" at bounding box center [230, 117] width 33 height 6
copy p "92394 15127"
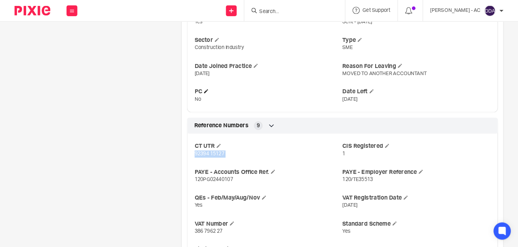
scroll to position [554, 0]
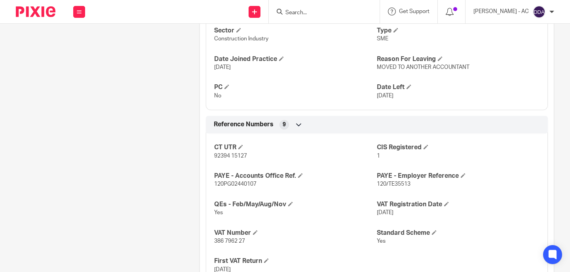
click at [231, 239] on span "386 7962 27" at bounding box center [229, 241] width 31 height 6
copy p "386 7962 27"
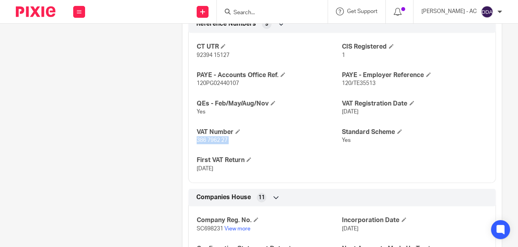
scroll to position [755, 0]
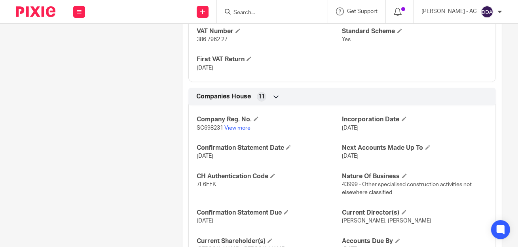
click at [209, 131] on p "SC698231 View more" at bounding box center [269, 128] width 145 height 8
click at [209, 130] on p "SC698231 View more" at bounding box center [269, 128] width 145 height 8
click at [209, 129] on span "SC698231" at bounding box center [210, 128] width 26 height 6
click at [211, 125] on span "SC698231" at bounding box center [210, 128] width 26 height 6
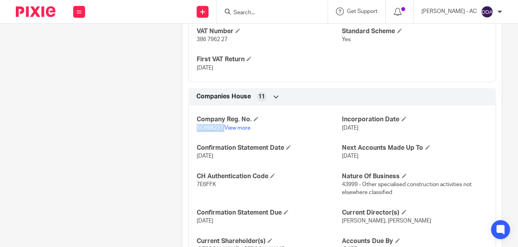
copy p "SC698231"
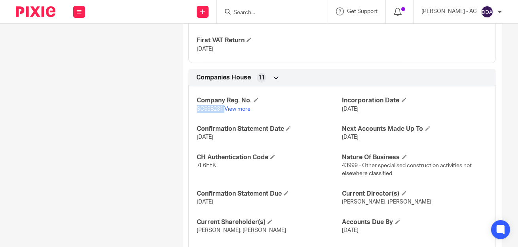
scroll to position [827, 0]
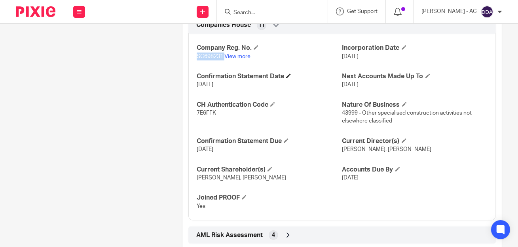
copy p "SC698231"
click at [210, 111] on span "7E6FFK" at bounding box center [206, 113] width 19 height 6
copy span "7E6FFK"
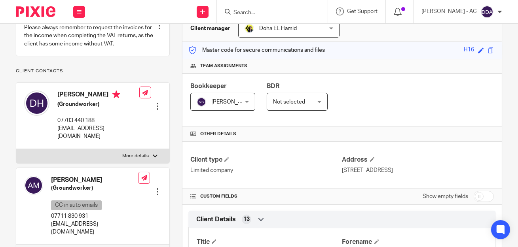
scroll to position [144, 0]
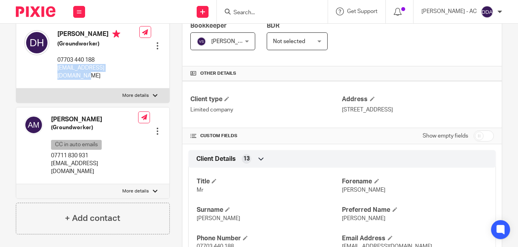
drag, startPoint x: 57, startPoint y: 76, endPoint x: 129, endPoint y: 77, distance: 71.6
click at [129, 77] on p "[EMAIL_ADDRESS][DOMAIN_NAME]" at bounding box center [98, 72] width 82 height 16
copy p "[EMAIL_ADDRESS][DOMAIN_NAME]"
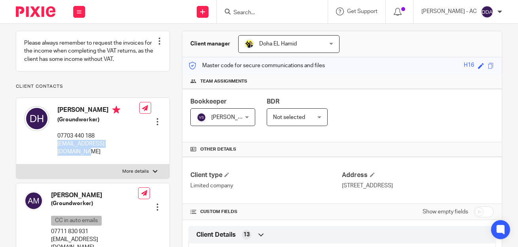
scroll to position [0, 0]
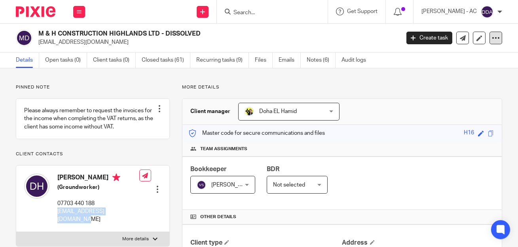
click at [492, 37] on icon at bounding box center [496, 38] width 8 height 8
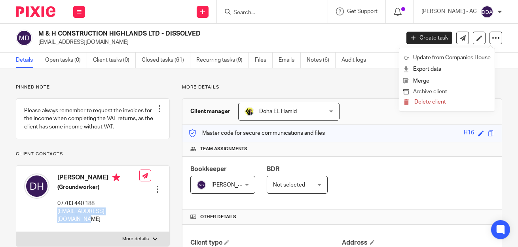
click at [432, 93] on button "Archive client" at bounding box center [446, 92] width 87 height 10
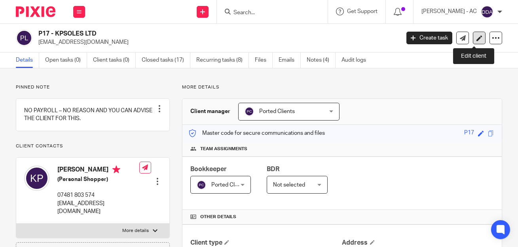
click at [476, 38] on icon at bounding box center [479, 38] width 6 height 6
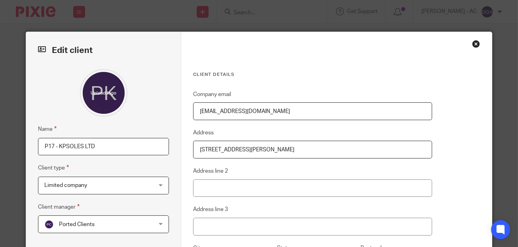
click at [59, 147] on input "P17 - KPSOLES LTD" at bounding box center [103, 147] width 131 height 18
click at [122, 148] on input "KPSOLES LTD -" at bounding box center [103, 147] width 131 height 18
paste input "DISSOLVED"
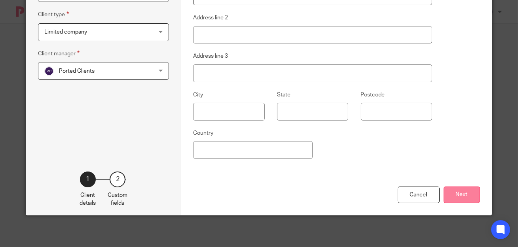
type input "KPSOLES LTD - DISSOLVED"
click at [447, 190] on button "Next" at bounding box center [461, 195] width 36 height 17
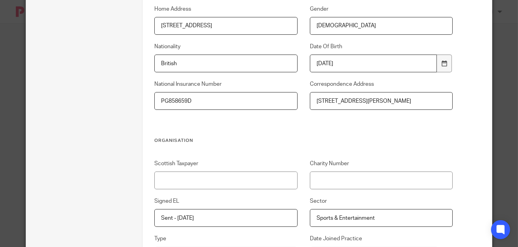
scroll to position [479, 0]
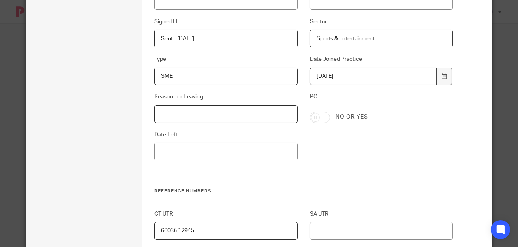
click at [163, 115] on input "Reason For Leaving" at bounding box center [225, 114] width 143 height 18
paste input "DECIDED TO DO THEIR OWN WORK"
type input "DECIDED TO DO THEIR OWN WORK"
click at [164, 146] on input "Date Left" at bounding box center [225, 152] width 143 height 18
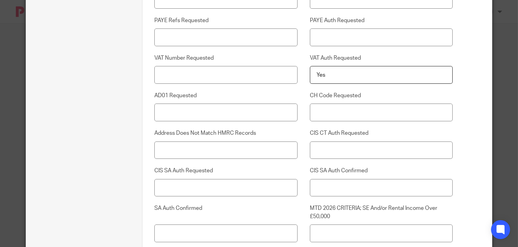
scroll to position [2046, 0]
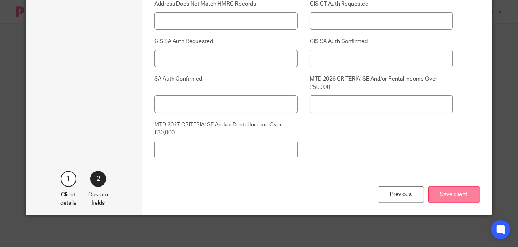
type input "[DATE]"
click at [459, 197] on button "Save client" at bounding box center [454, 194] width 52 height 17
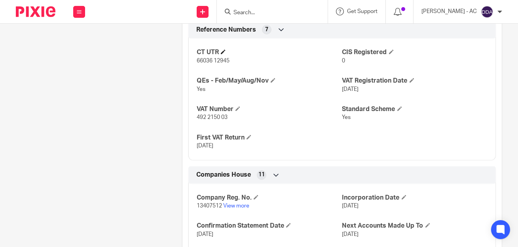
scroll to position [647, 0]
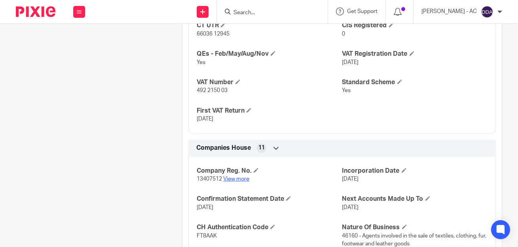
click at [230, 178] on link "View more" at bounding box center [236, 179] width 26 height 6
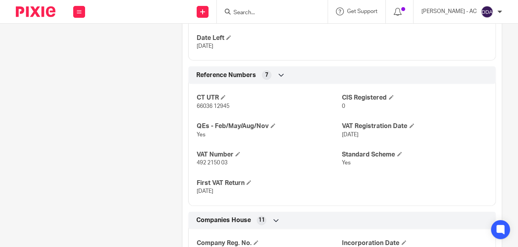
scroll to position [575, 0]
click at [218, 160] on span "492 2150 03" at bounding box center [212, 163] width 31 height 6
copy p "492 2150 03"
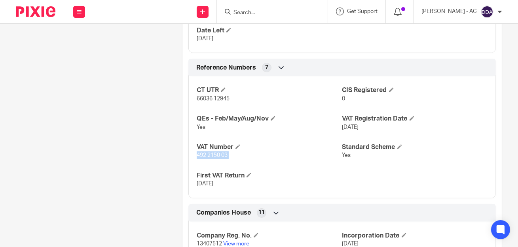
scroll to position [647, 0]
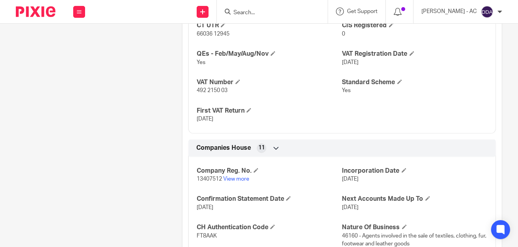
click at [205, 180] on span "13407512" at bounding box center [209, 179] width 25 height 6
copy p "13407512"
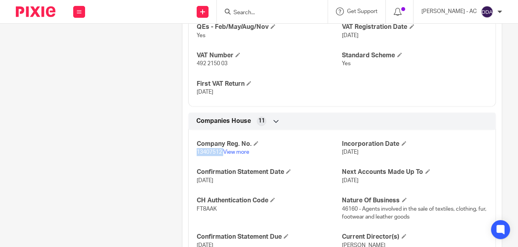
scroll to position [719, 0]
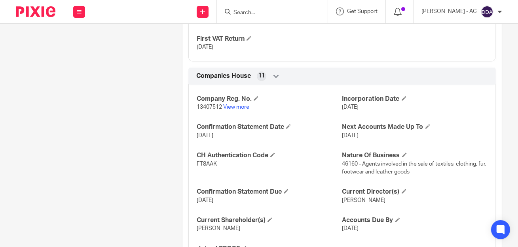
click at [211, 163] on span "FT8AAK" at bounding box center [207, 164] width 20 height 6
copy span "FT8AAK"
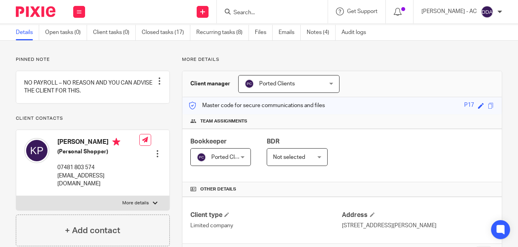
scroll to position [108, 0]
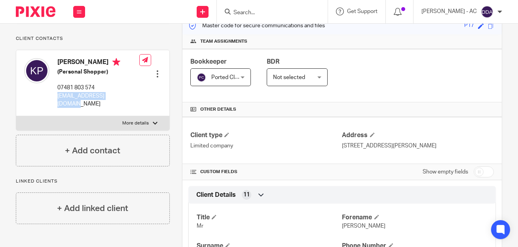
drag, startPoint x: 57, startPoint y: 112, endPoint x: 121, endPoint y: 114, distance: 63.3
click at [121, 108] on p "[EMAIL_ADDRESS][DOMAIN_NAME]" at bounding box center [98, 100] width 82 height 16
copy p "[EMAIL_ADDRESS][DOMAIN_NAME]"
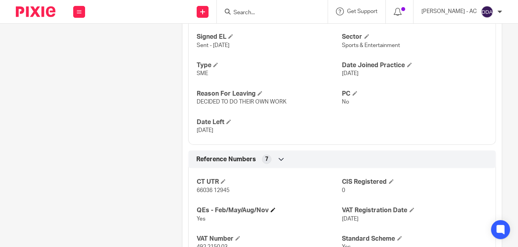
scroll to position [503, 0]
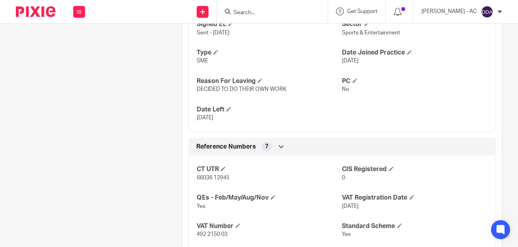
click at [223, 176] on span "66036 12945" at bounding box center [213, 178] width 33 height 6
click at [222, 175] on span "66036 12945" at bounding box center [213, 178] width 33 height 6
click at [222, 178] on span "66036 12945" at bounding box center [213, 178] width 33 height 6
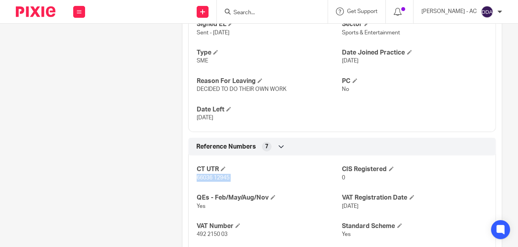
click at [222, 178] on span "66036 12945" at bounding box center [213, 178] width 33 height 6
copy p "66036 12945"
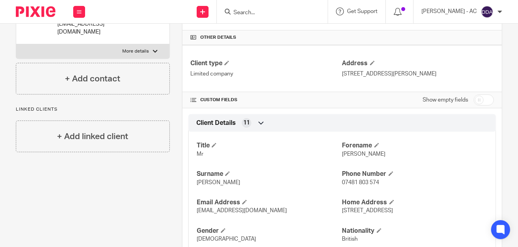
scroll to position [0, 0]
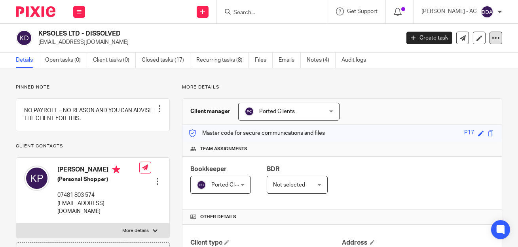
click at [492, 36] on icon at bounding box center [496, 38] width 8 height 8
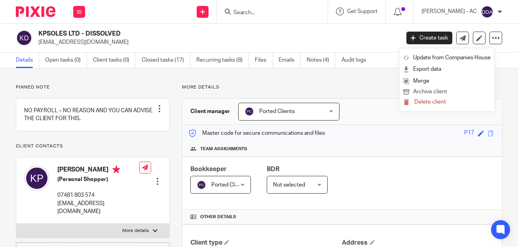
click at [425, 89] on button "Archive client" at bounding box center [446, 92] width 87 height 10
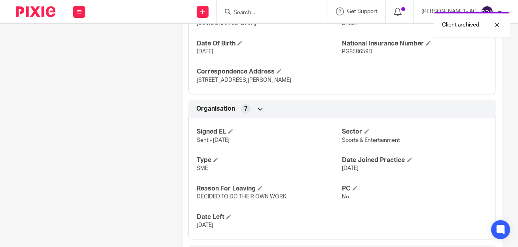
scroll to position [431, 0]
